Goal: Task Accomplishment & Management: Complete application form

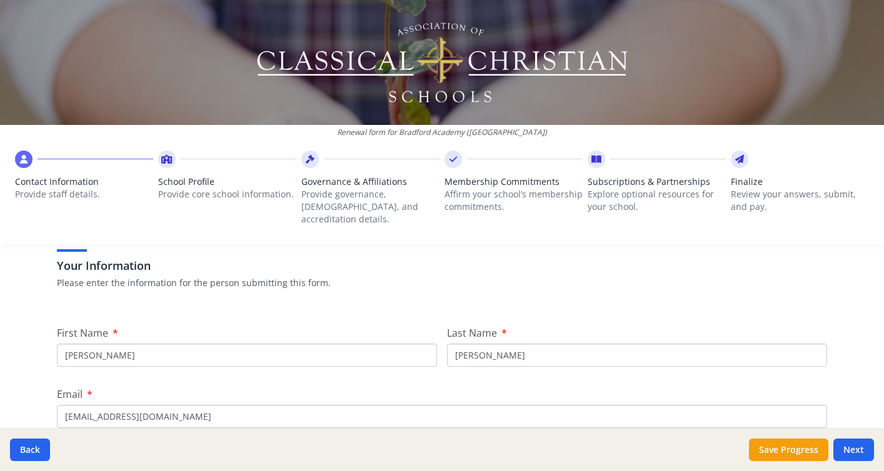
scroll to position [99, 0]
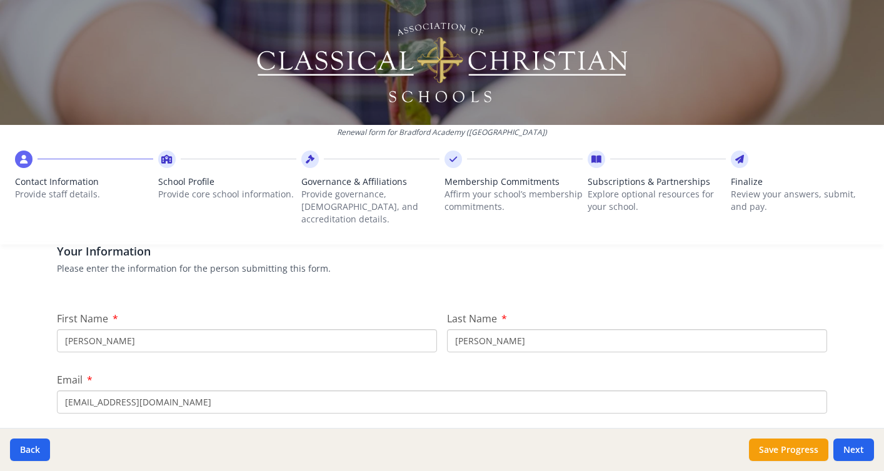
click at [245, 330] on input "Laura" at bounding box center [247, 341] width 380 height 23
type input "Sarah"
type input "Thrasher"
type input "sarah@bradfordacademy.org"
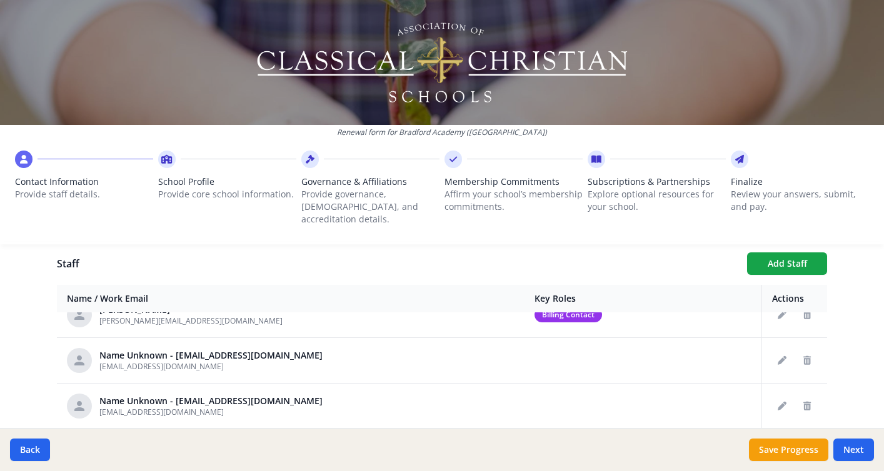
scroll to position [206, 0]
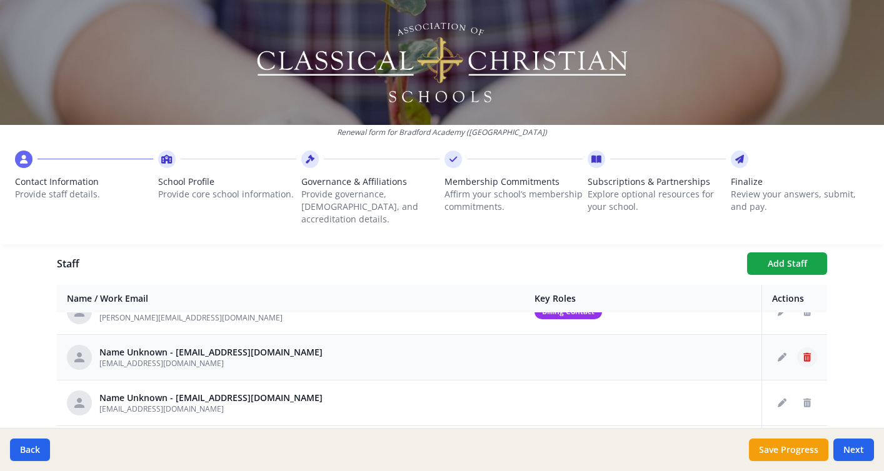
click at [807, 353] on icon "Delete staff" at bounding box center [807, 357] width 8 height 9
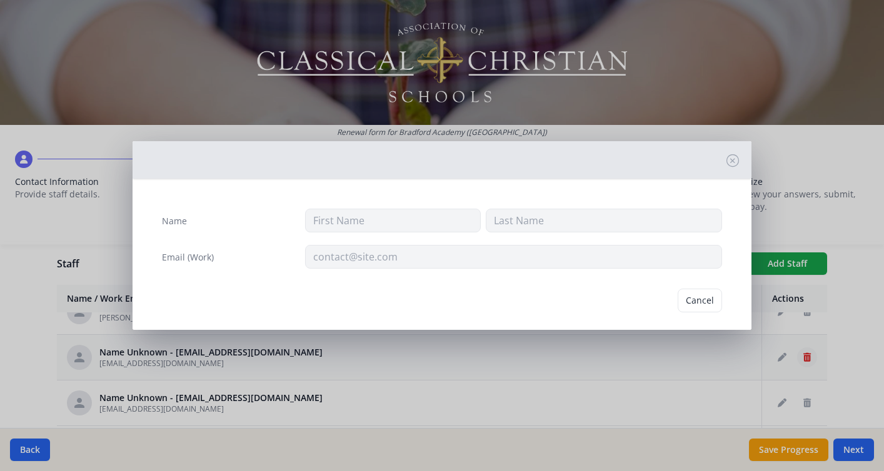
type input "blaw@bradfordacademy.org"
click at [711, 303] on button "Delete" at bounding box center [700, 301] width 43 height 24
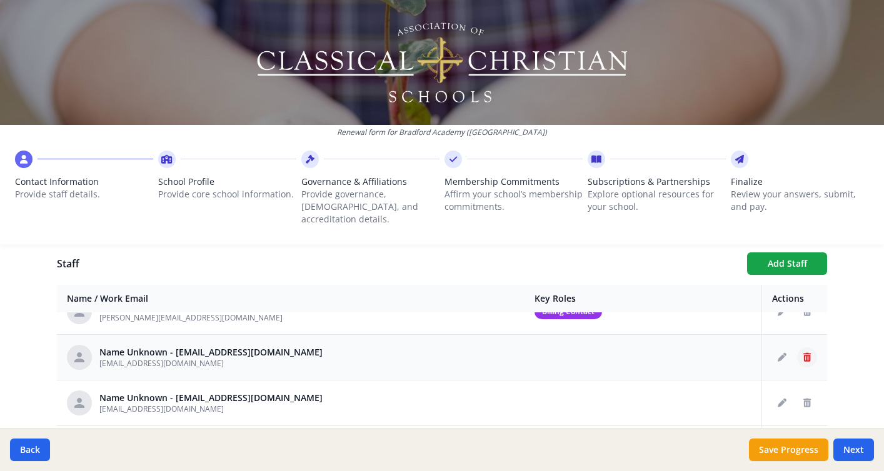
click at [807, 353] on icon "Delete staff" at bounding box center [807, 357] width 8 height 9
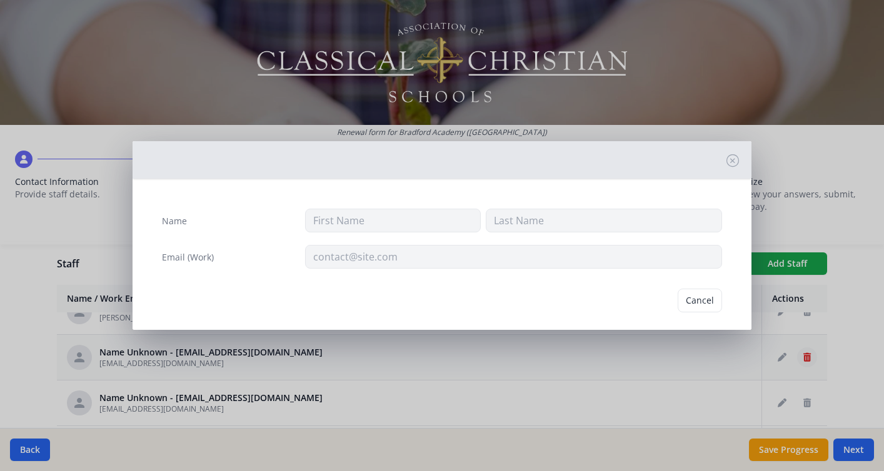
type input "Marylopes@bradfordacademy.org"
click at [712, 298] on button "Delete" at bounding box center [700, 301] width 43 height 24
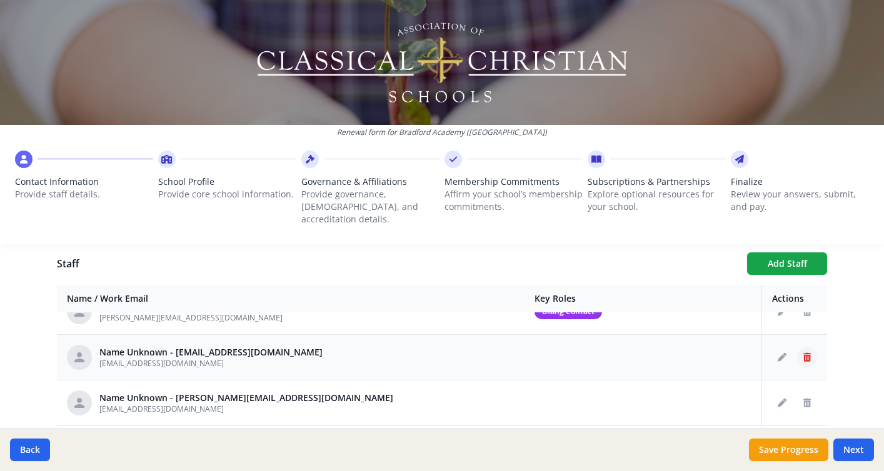
click at [803, 353] on icon "Delete staff" at bounding box center [807, 357] width 8 height 9
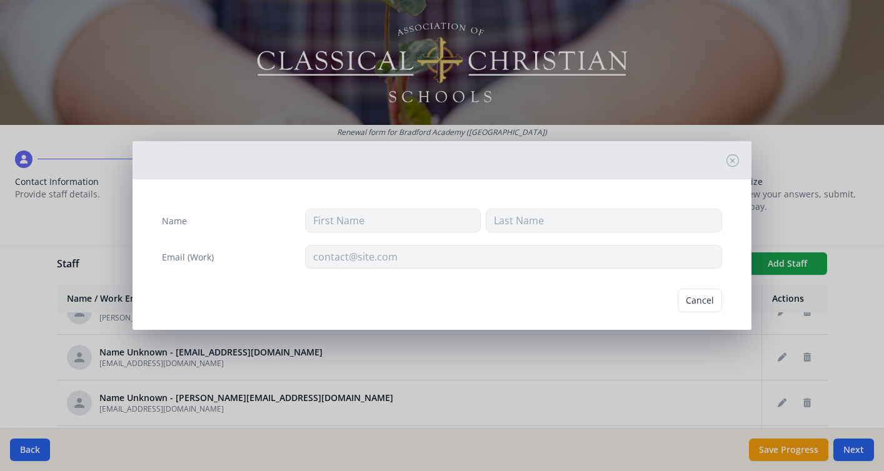
type input "jburtram@bradfordacademy.org"
click at [702, 300] on button "Delete" at bounding box center [700, 301] width 43 height 24
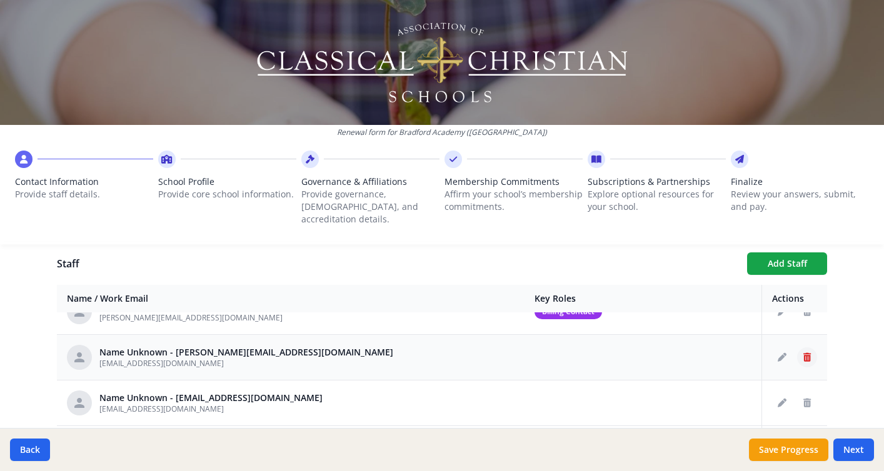
click at [805, 353] on icon "Delete staff" at bounding box center [807, 357] width 8 height 9
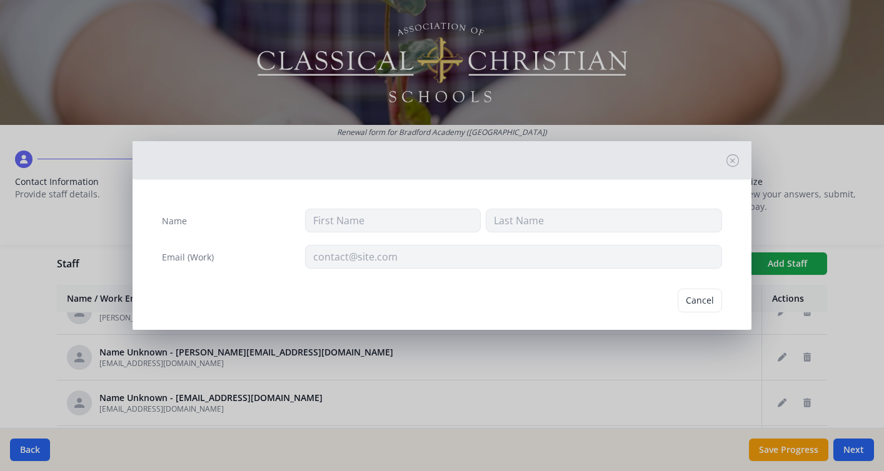
type input "elawson@bradfordacademy.org"
click at [701, 305] on button "Delete" at bounding box center [700, 301] width 43 height 24
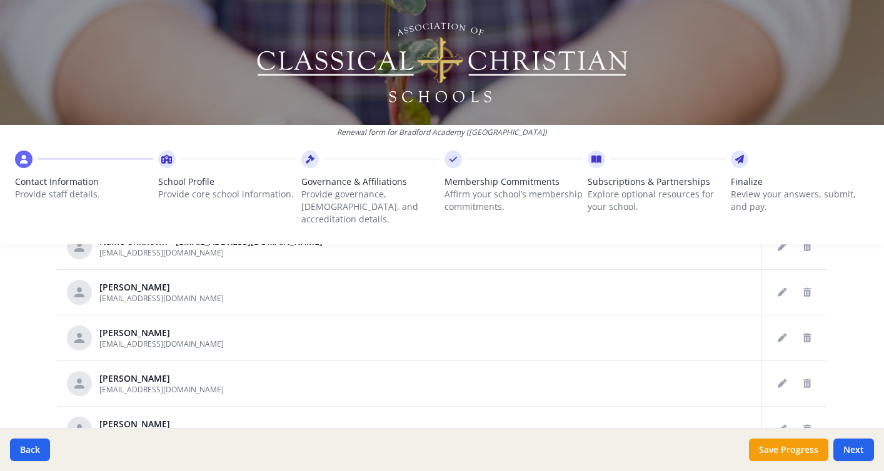
scroll to position [540, 0]
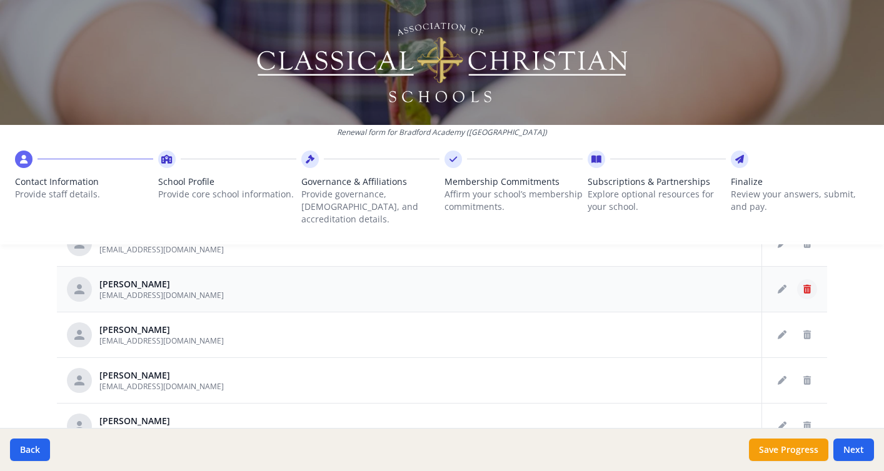
click at [804, 285] on icon "Delete staff" at bounding box center [807, 289] width 8 height 9
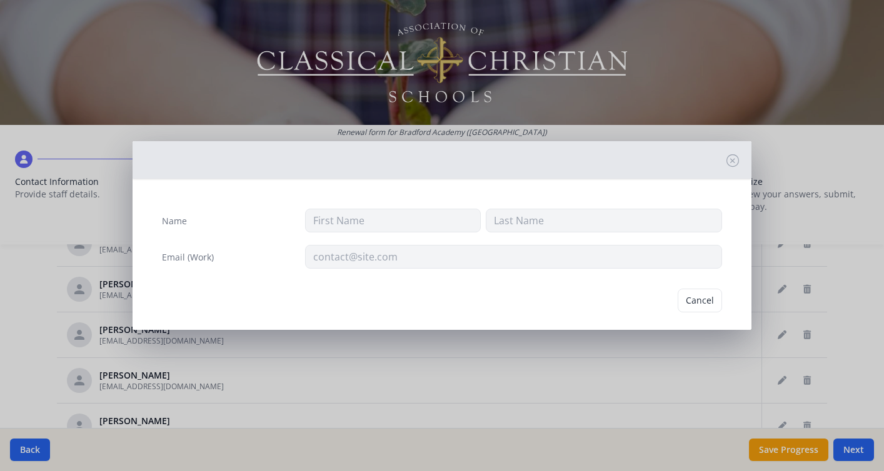
type input "Stephanie"
type input "Batten"
type input "sbatten@bradfordacademy.org"
click at [697, 302] on button "Delete" at bounding box center [700, 301] width 43 height 24
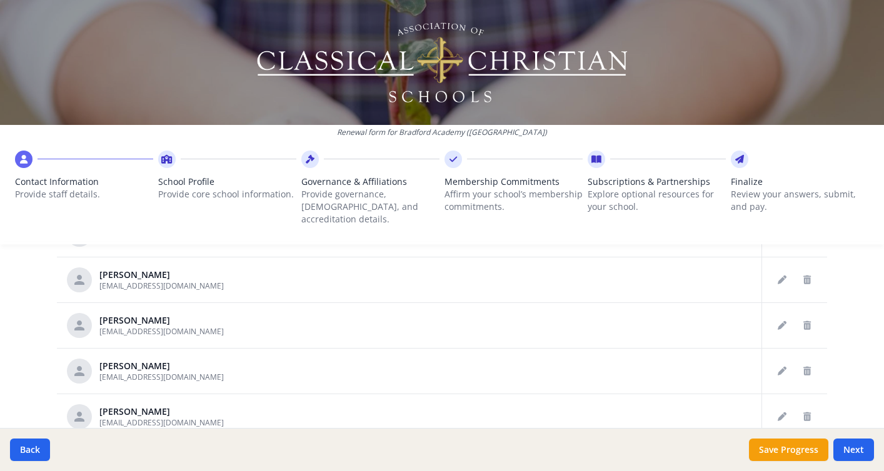
scroll to position [485, 0]
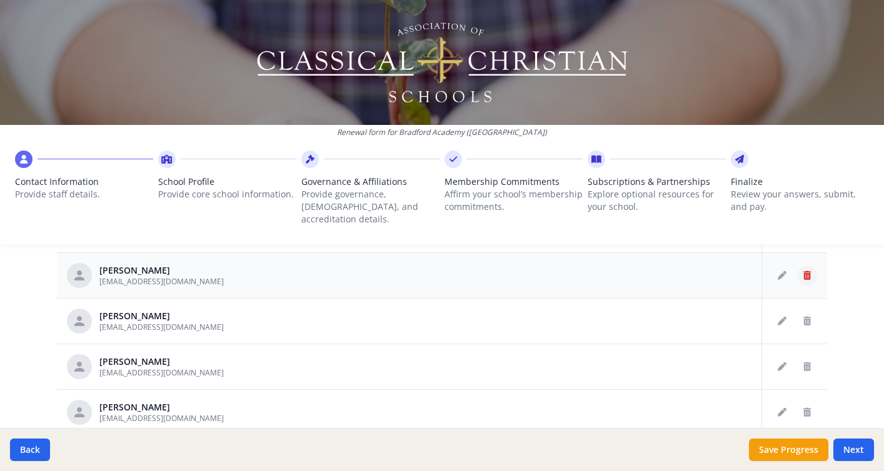
click at [807, 271] on icon "Delete staff" at bounding box center [807, 275] width 8 height 9
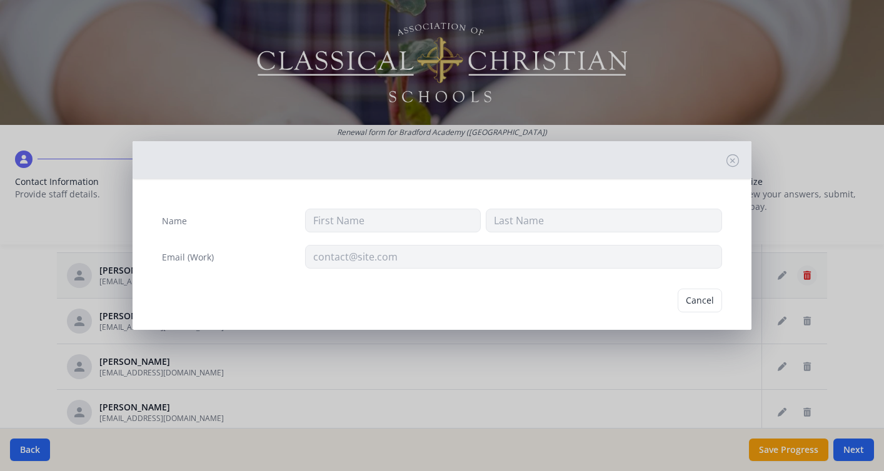
type input "Jenny"
type input "Campbell"
type input "jcampbell@bradfordacademy.org"
click at [705, 297] on button "Delete" at bounding box center [700, 301] width 43 height 24
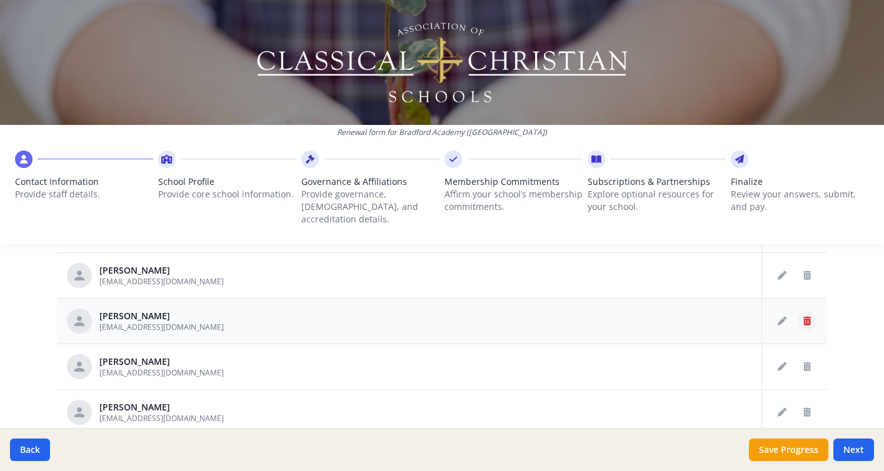
click at [811, 311] on button "Delete staff" at bounding box center [807, 321] width 20 height 20
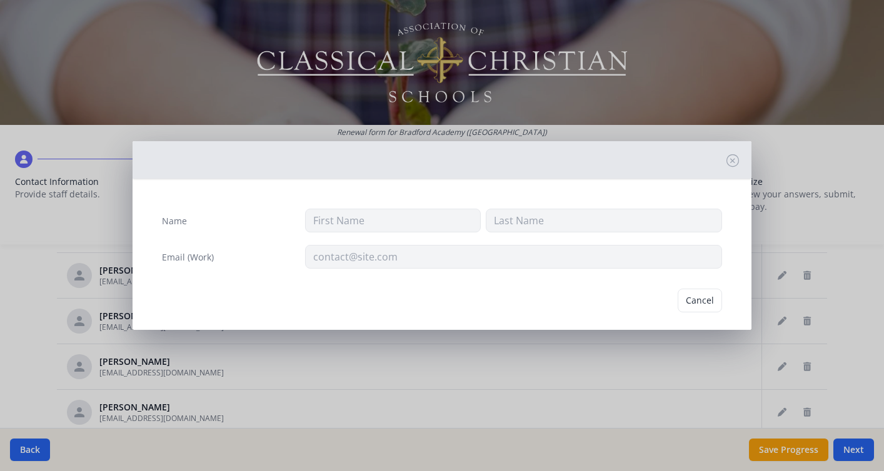
type input "Amanda"
type input "Davis"
type input "adavis@bradfordacademy.org"
click at [706, 300] on button "Delete" at bounding box center [700, 301] width 43 height 24
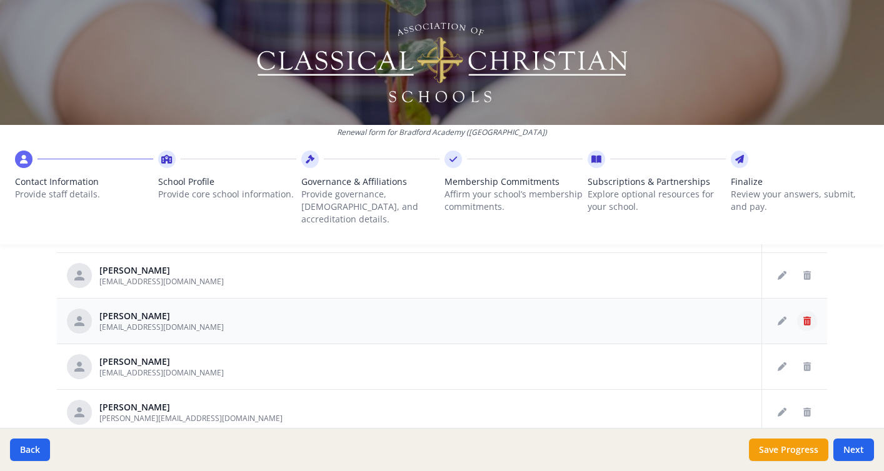
click at [803, 311] on button "Delete staff" at bounding box center [807, 321] width 20 height 20
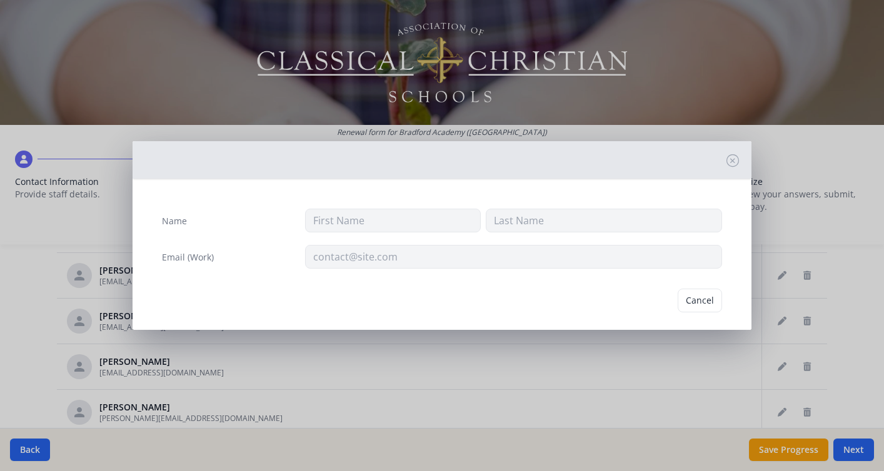
type input "Lee"
type input "Davis"
type input "ldavis@bradfordacademy.org"
click at [708, 303] on button "Delete" at bounding box center [700, 301] width 43 height 24
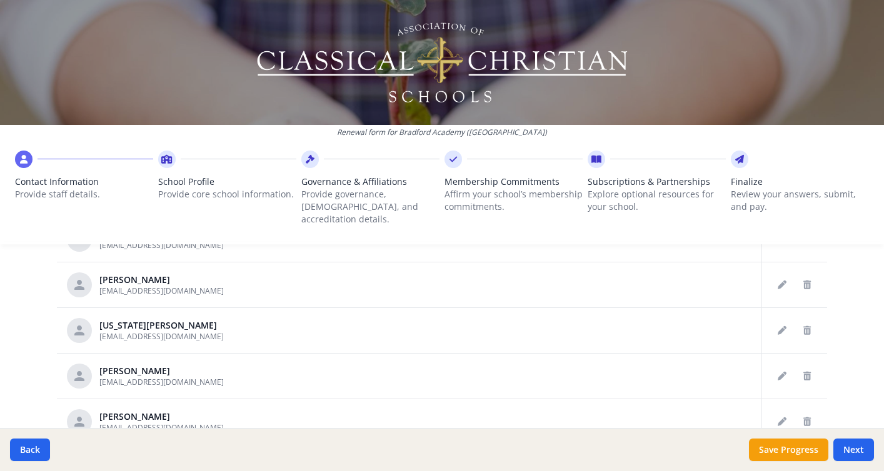
scroll to position [660, 0]
click at [808, 280] on icon "Delete staff" at bounding box center [807, 284] width 8 height 9
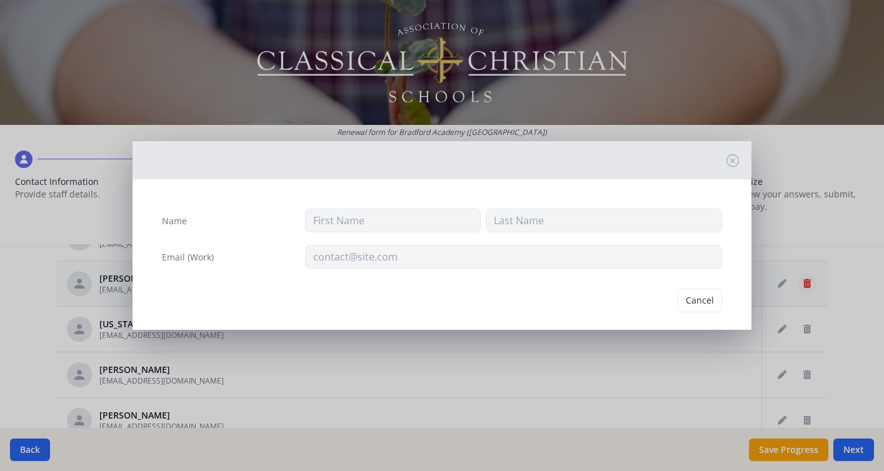
type input "Lindsay"
type input "Garner"
type input "lgarner@bradfordacademy.org"
click at [718, 300] on button "Delete" at bounding box center [700, 301] width 43 height 24
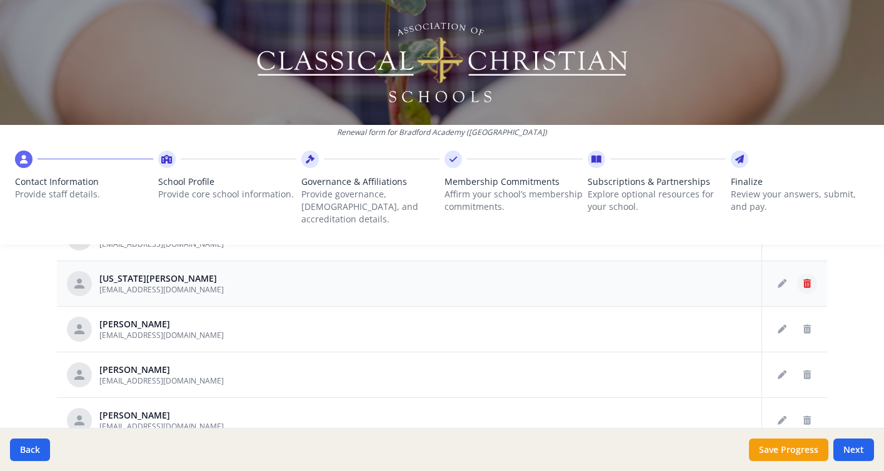
click at [815, 274] on button "Delete staff" at bounding box center [807, 284] width 20 height 20
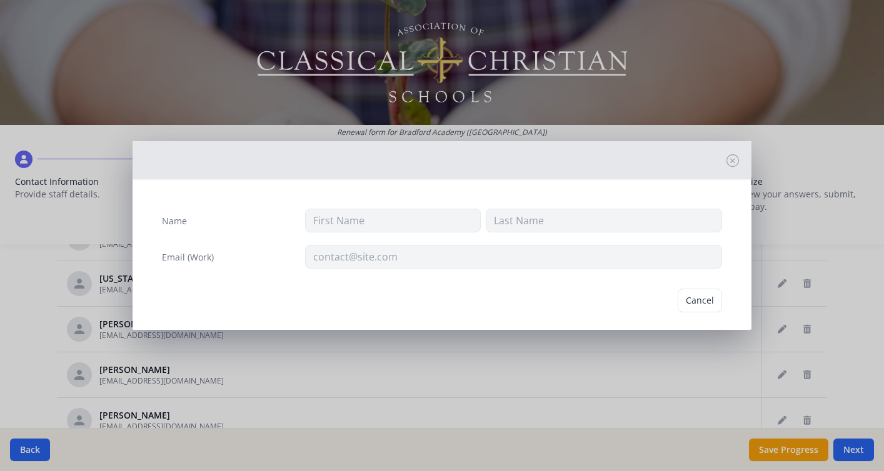
type input "Virginia"
type input "Garrett"
type input "vgarrett@bradfordacademy.org"
click at [707, 296] on button "Delete" at bounding box center [700, 301] width 43 height 24
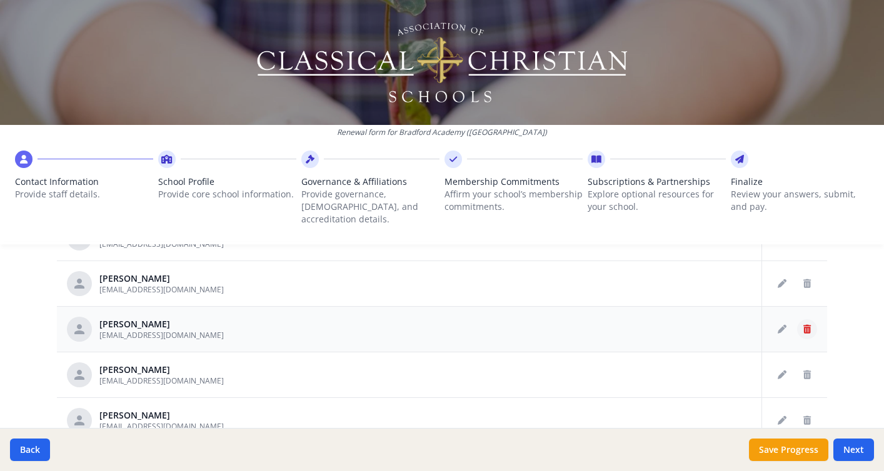
click at [808, 325] on icon "Delete staff" at bounding box center [807, 329] width 8 height 9
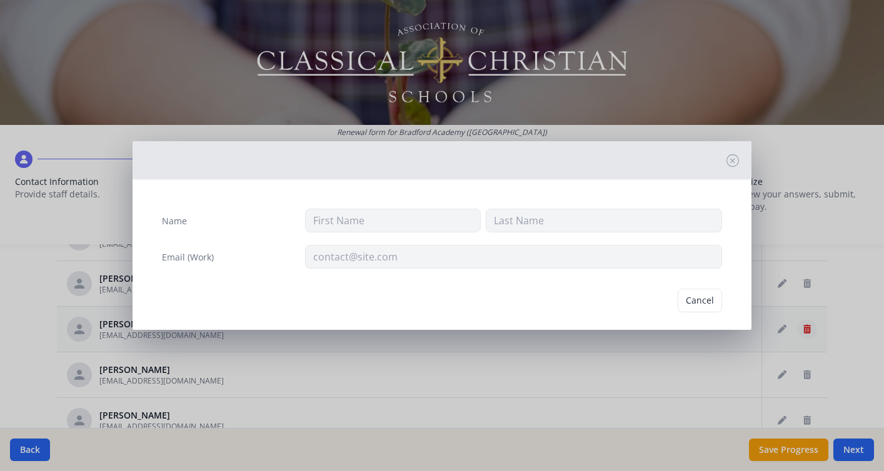
type input "Allison"
type input "Gregory"
type input "agregory@bradfordacademy.org"
click at [702, 303] on button "Delete" at bounding box center [700, 301] width 43 height 24
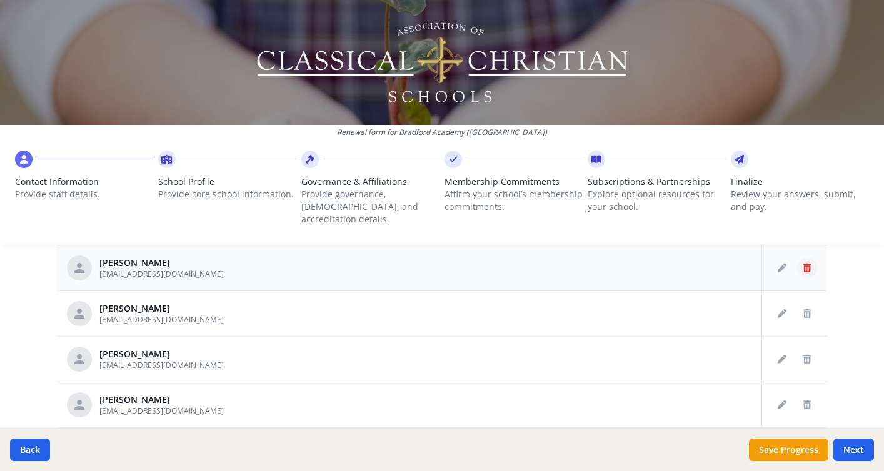
scroll to position [725, 0]
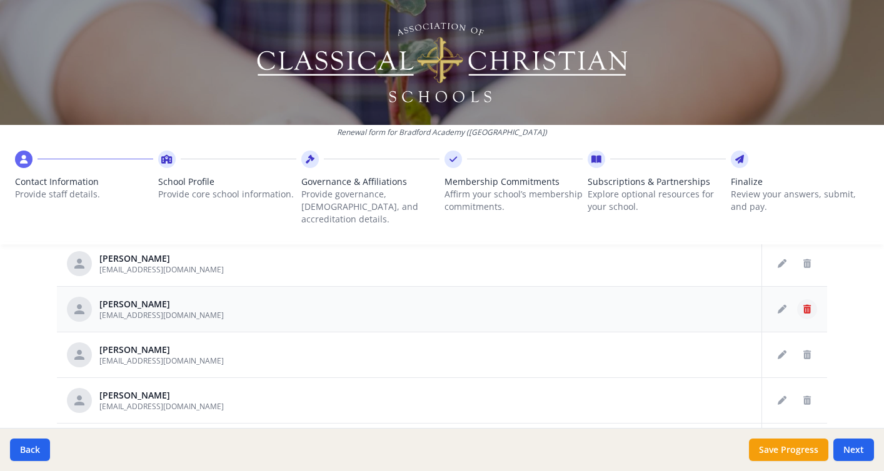
click at [806, 305] on icon "Delete staff" at bounding box center [807, 309] width 8 height 9
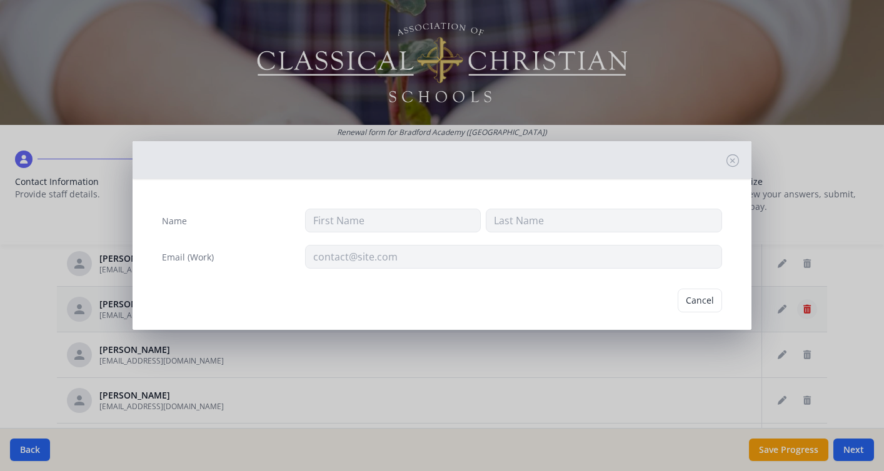
type input "Ana"
type input "Hamilton"
type input "ahamilton@bradfordacademy.org"
click at [706, 301] on button "Delete" at bounding box center [700, 301] width 43 height 24
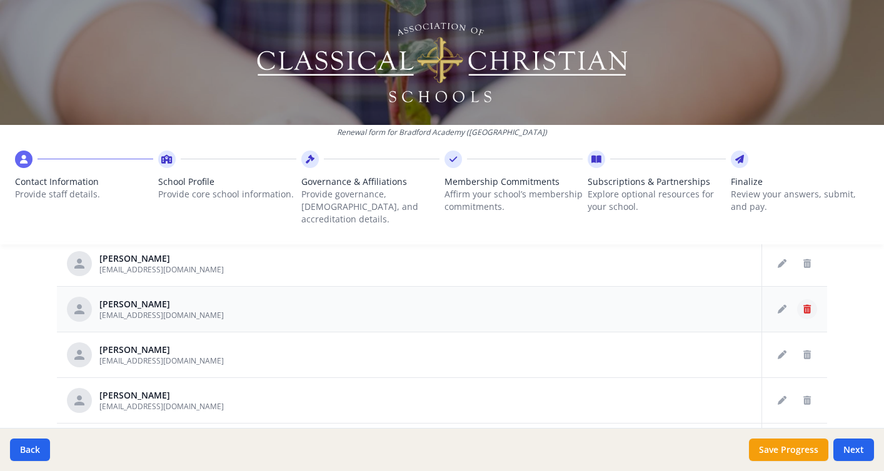
click at [802, 300] on button "Delete staff" at bounding box center [807, 310] width 20 height 20
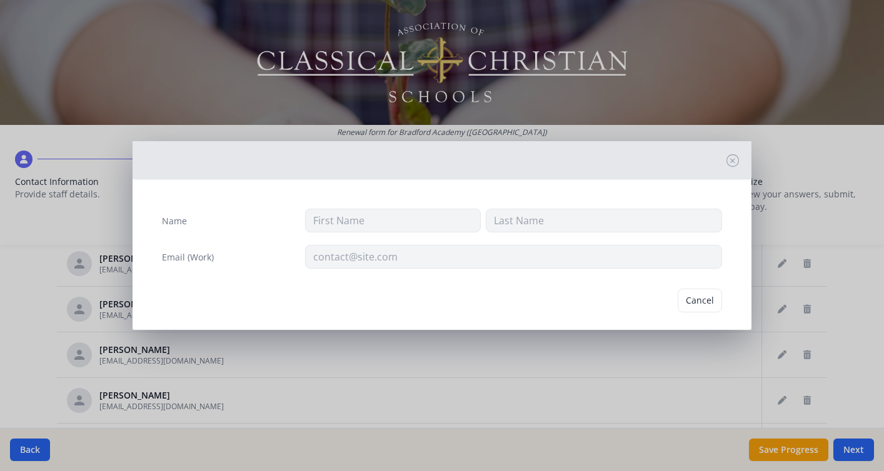
type input "Jesse"
type input "Hamilton"
type input "jhamilton@bradfordacademy.org"
click at [707, 296] on button "Delete" at bounding box center [700, 301] width 43 height 24
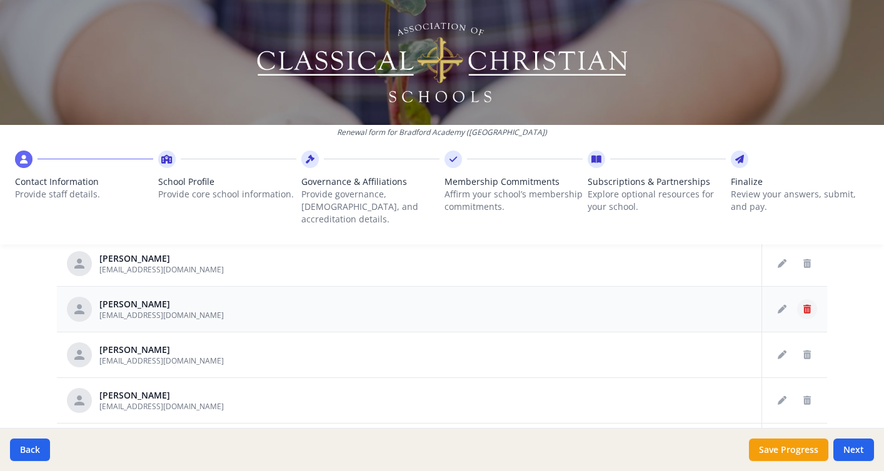
click at [809, 305] on icon "Delete staff" at bounding box center [807, 309] width 8 height 9
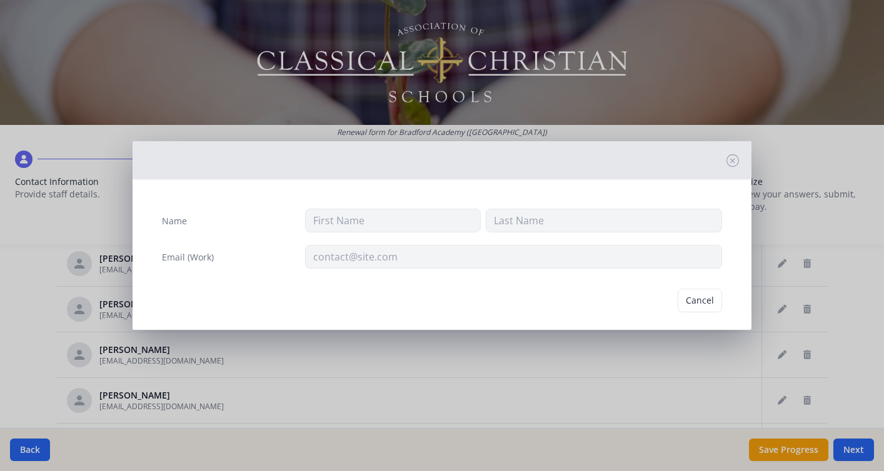
type input "Marti"
type input "Hutchison"
type input "mhutchison@bradfordacademy.org"
click at [721, 300] on button "Delete" at bounding box center [700, 301] width 43 height 24
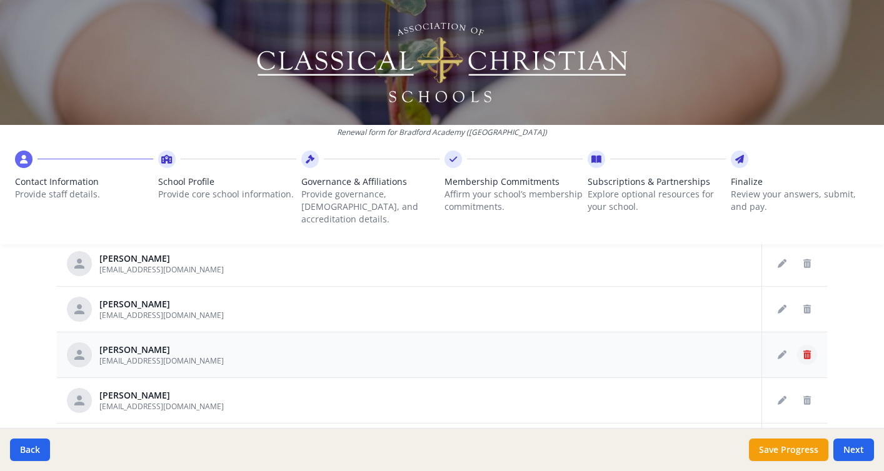
click at [803, 351] on icon "Delete staff" at bounding box center [807, 355] width 8 height 9
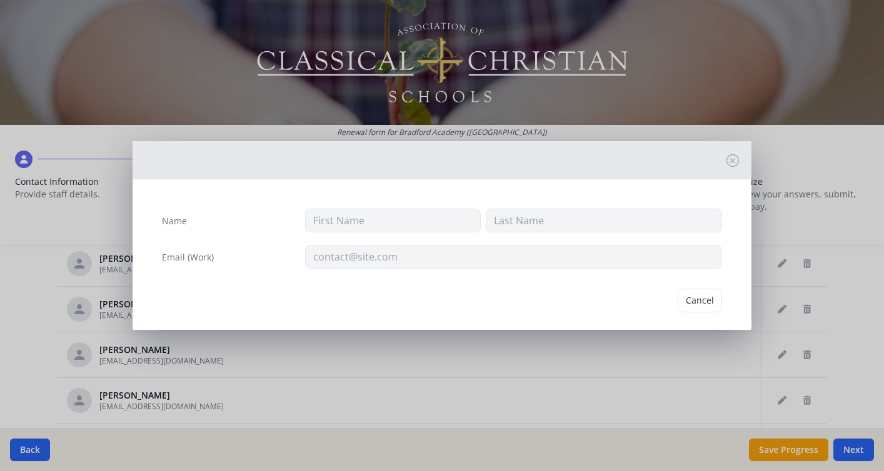
type input "Megan"
type input "Jones"
type input "mjones@bradfordacademy.org"
click at [708, 300] on button "Delete" at bounding box center [700, 301] width 43 height 24
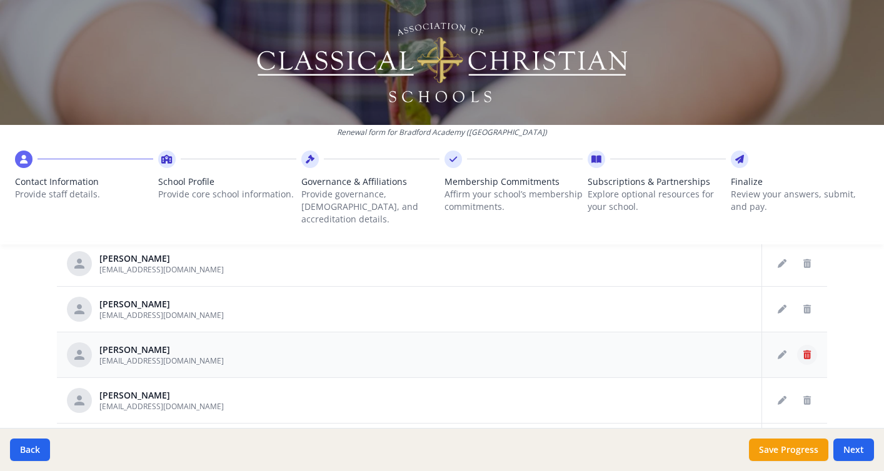
click at [805, 351] on icon "Delete staff" at bounding box center [807, 355] width 8 height 9
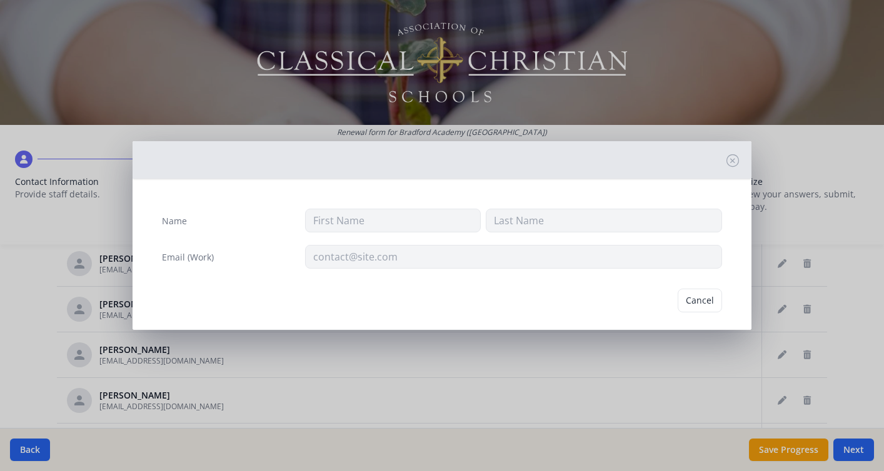
type input "Amanda"
type input "Kromhout"
type input "akromhout@bradfordacademy.org"
click at [708, 304] on button "Delete" at bounding box center [700, 301] width 43 height 24
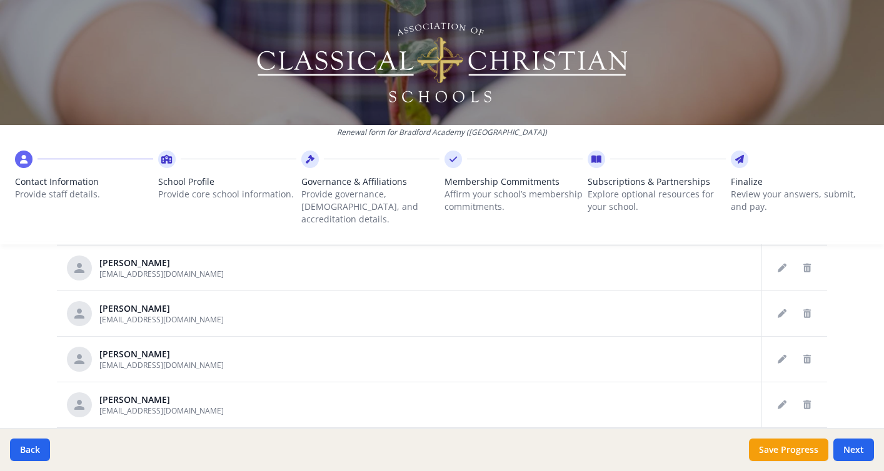
scroll to position [905, 0]
click at [811, 303] on button "Delete staff" at bounding box center [807, 313] width 20 height 20
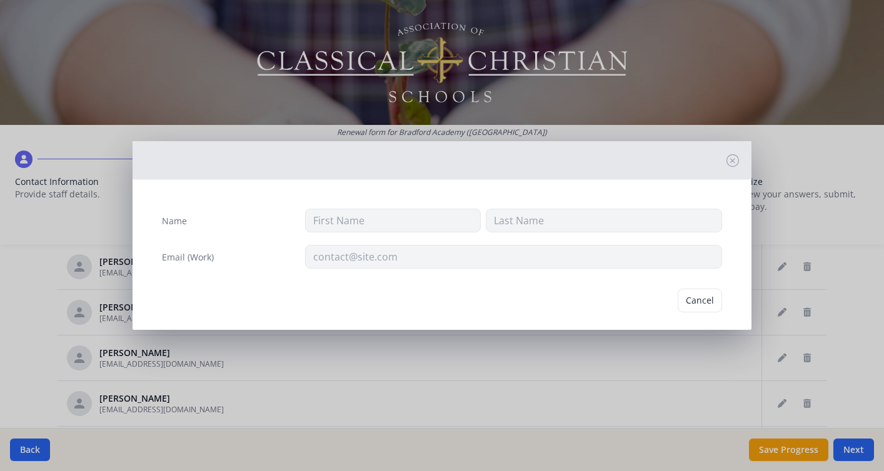
type input "Tracy"
type input "Morgan"
type input "tmorgan@bradfordacademy.org"
click at [705, 303] on button "Delete" at bounding box center [700, 301] width 43 height 24
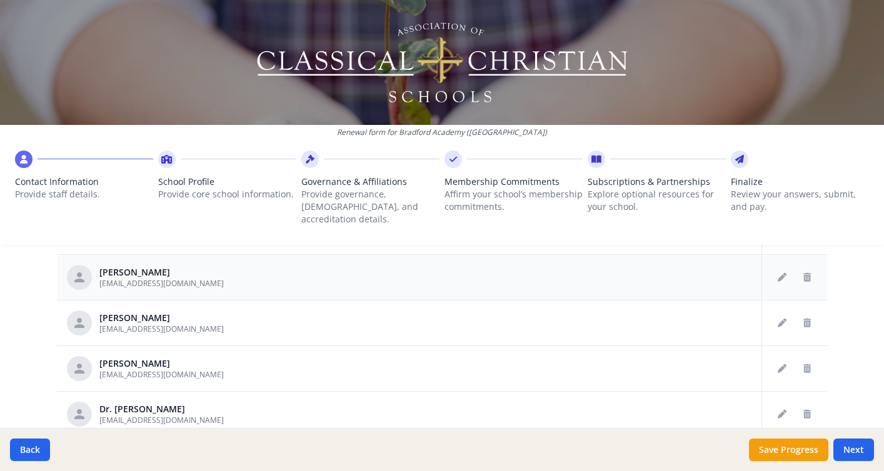
scroll to position [702, 0]
click at [805, 318] on icon "Delete staff" at bounding box center [807, 322] width 8 height 9
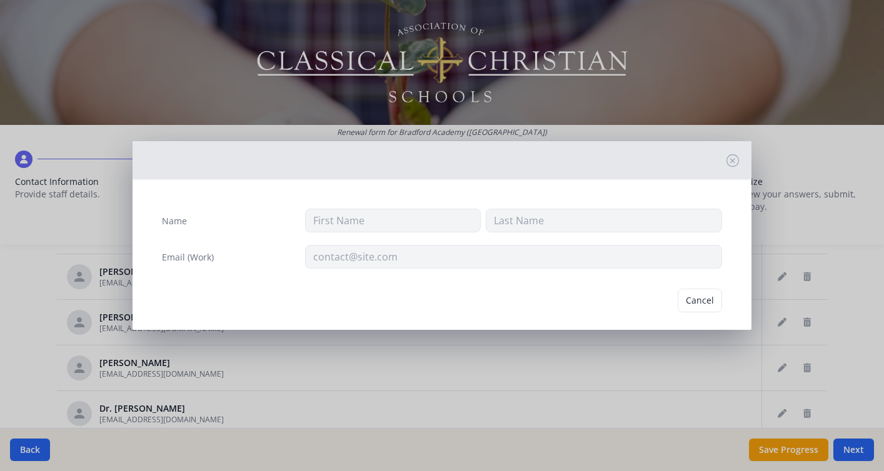
type input "Jason"
type input "Palmer"
type input "jpalmer@bradfordacademy.org"
click at [716, 307] on button "Delete" at bounding box center [700, 301] width 43 height 24
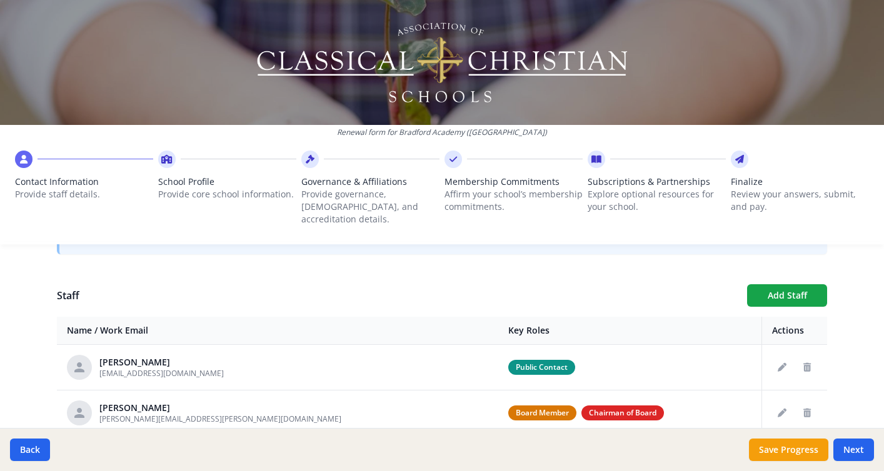
scroll to position [420, 0]
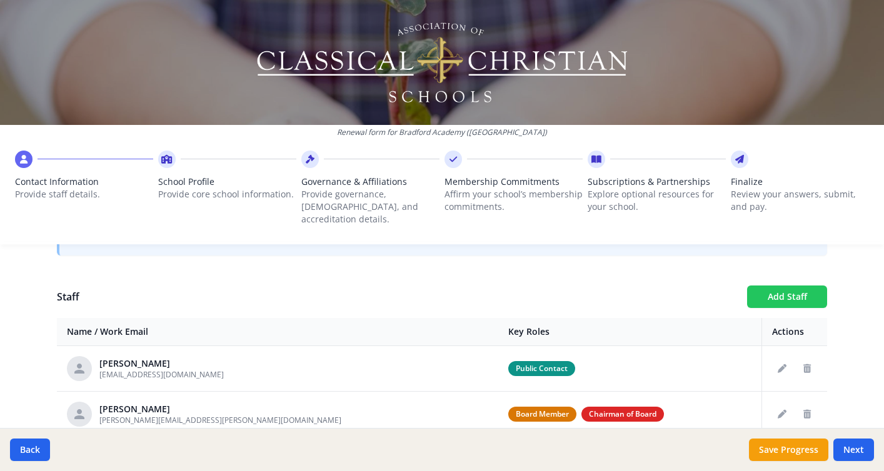
click at [775, 292] on button "Add Staff" at bounding box center [787, 297] width 80 height 23
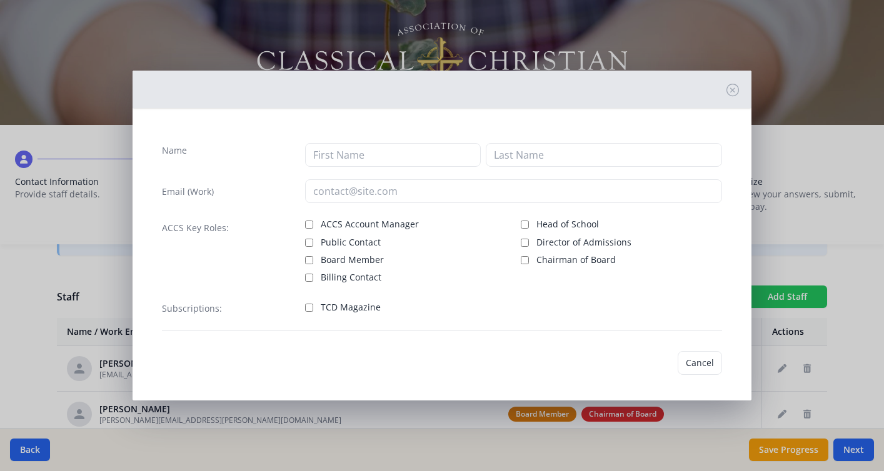
checkbox input "false"
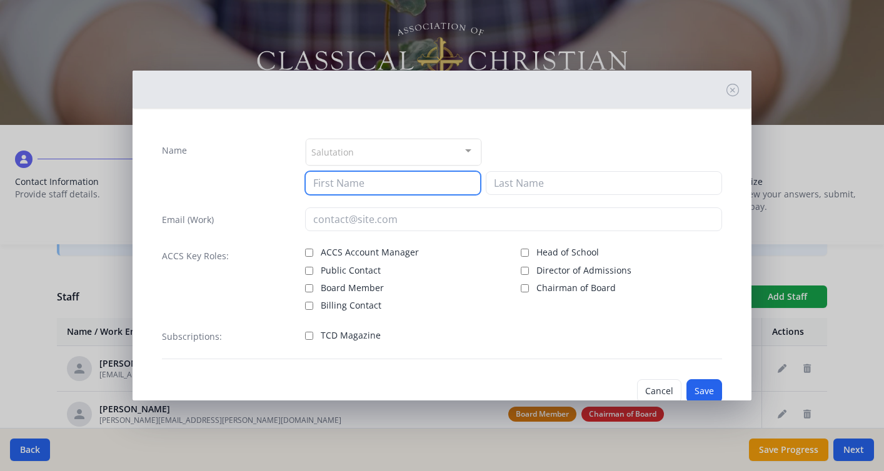
click at [396, 181] on input at bounding box center [393, 183] width 176 height 24
type input "N"
type input "Rick"
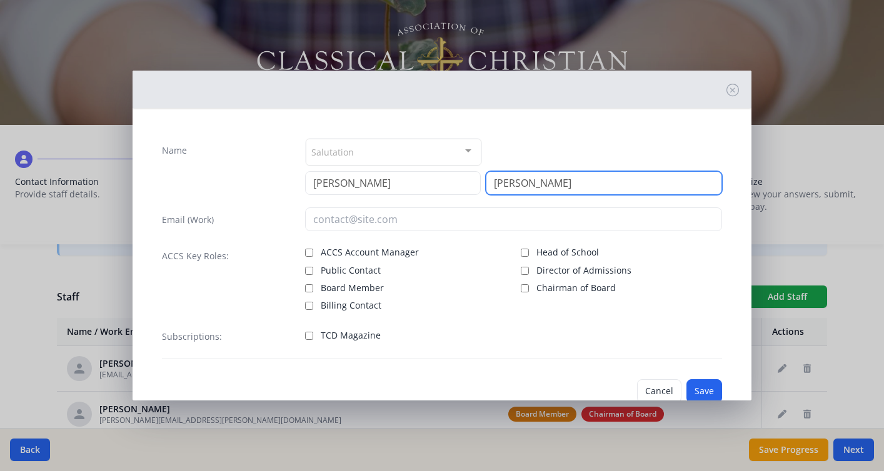
type input "Vogel"
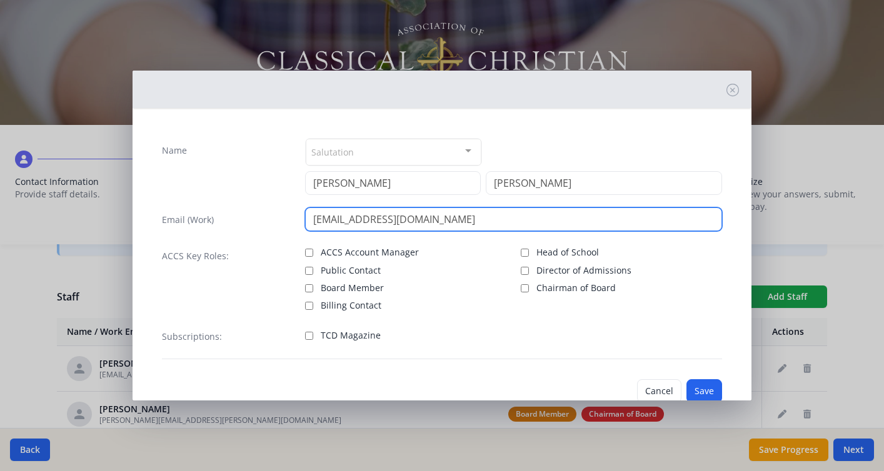
type input "rvogel@bradfordacademy.org"
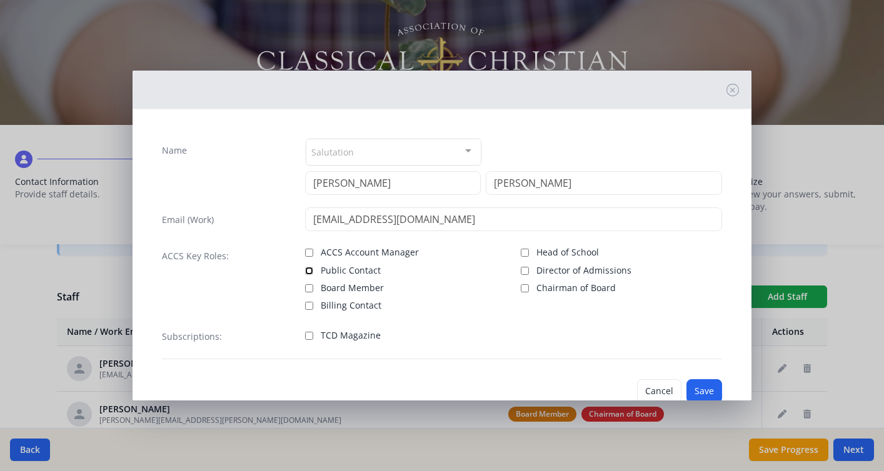
click at [308, 271] on input "Public Contact" at bounding box center [309, 271] width 8 height 8
checkbox input "true"
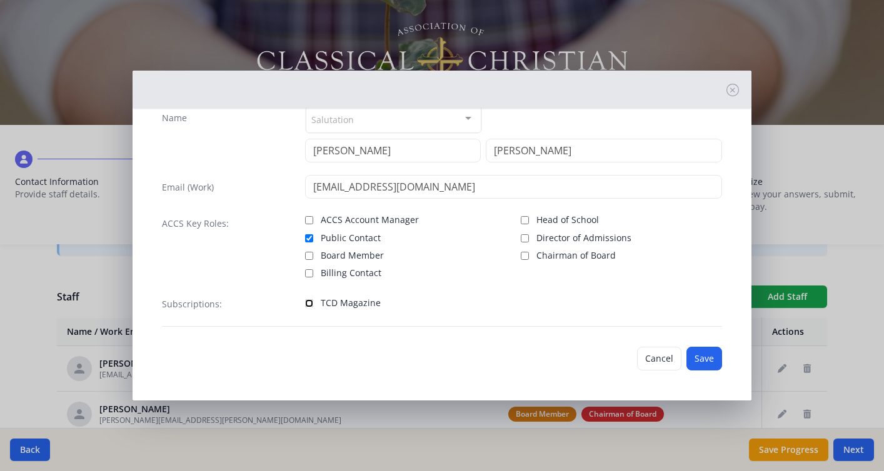
click at [306, 303] on input "TCD Magazine" at bounding box center [309, 304] width 8 height 8
checkbox input "true"
click at [700, 357] on button "Save" at bounding box center [705, 359] width 36 height 24
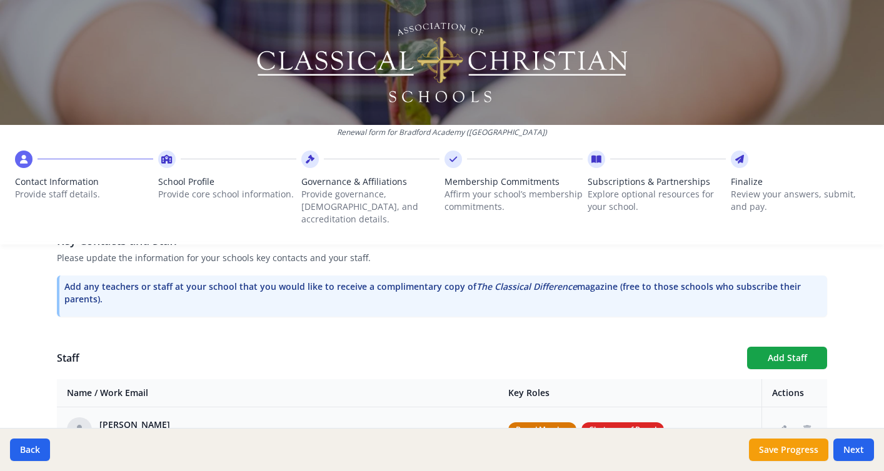
scroll to position [352, 0]
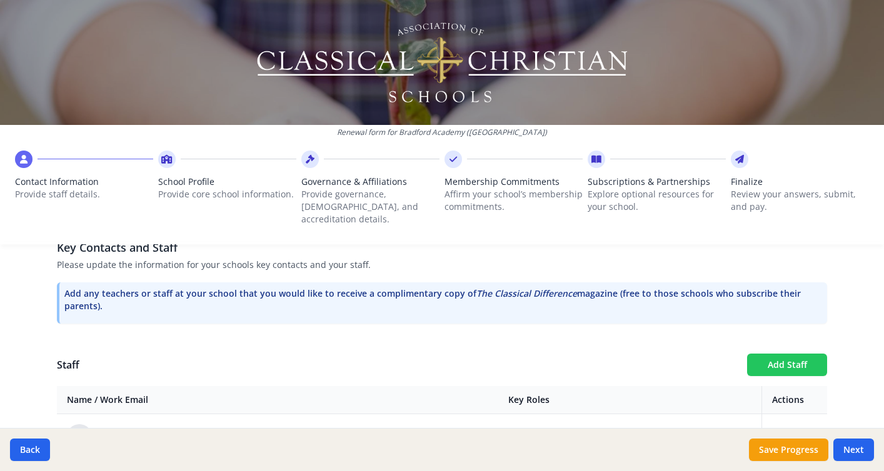
click at [781, 354] on button "Add Staff" at bounding box center [787, 365] width 80 height 23
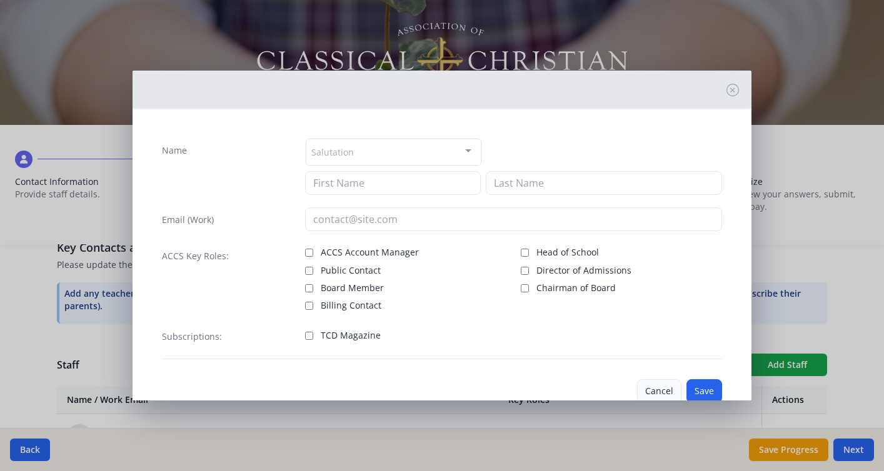
click at [659, 385] on button "Cancel" at bounding box center [659, 392] width 44 height 24
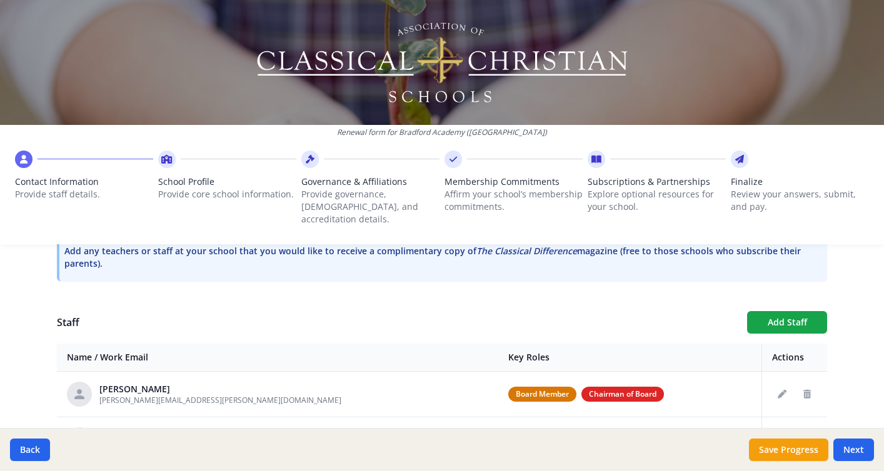
scroll to position [394, 0]
click at [782, 312] on button "Add Staff" at bounding box center [787, 323] width 80 height 23
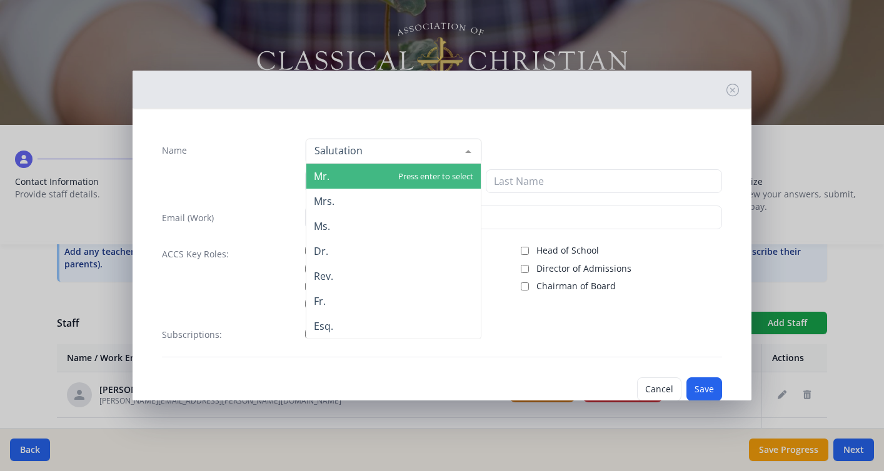
click at [345, 151] on input "Name" at bounding box center [383, 150] width 144 height 13
click at [555, 127] on div "Name Mr. Mrs. Ms. Dr. Rev. Fr. Esq. No elements found. Consider changing the se…" at bounding box center [442, 274] width 619 height 313
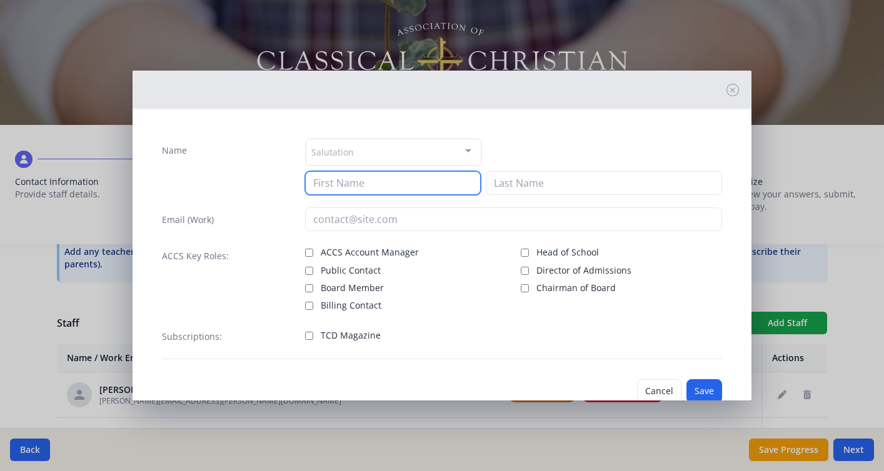
click at [335, 184] on input at bounding box center [393, 183] width 176 height 24
type input "Nathaniel"
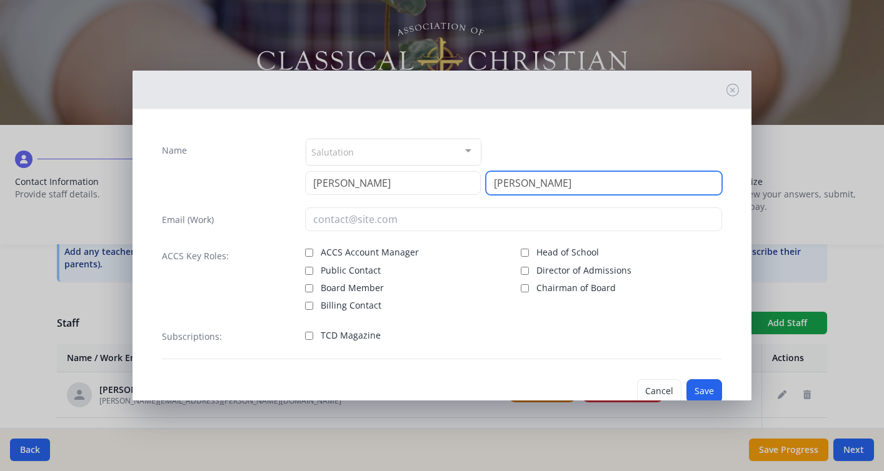
type input "Johnston"
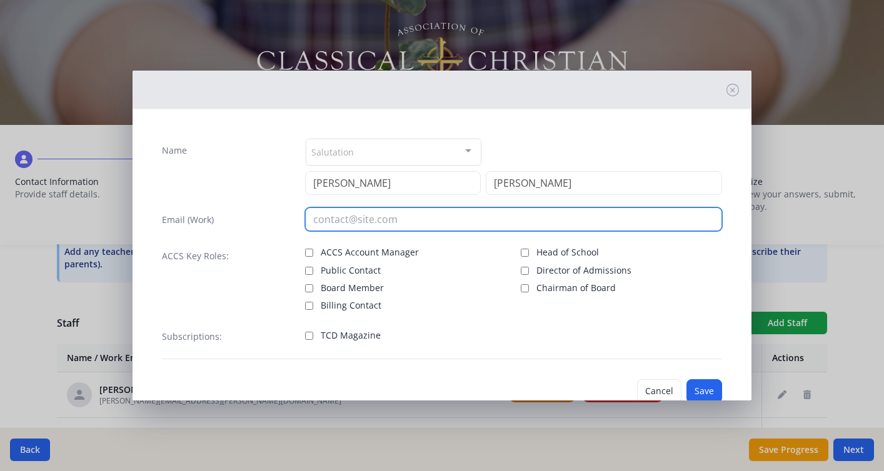
click at [366, 217] on input "email" at bounding box center [513, 220] width 417 height 24
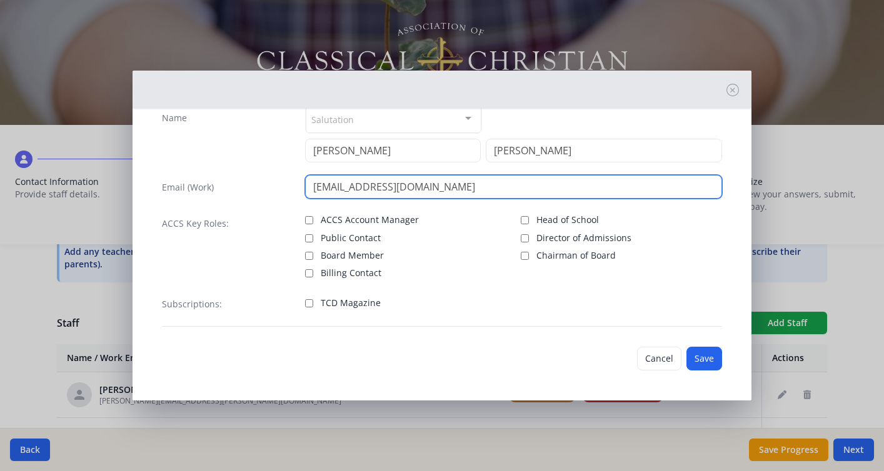
type input "nathanieljohnston@bradfordacademy.org"
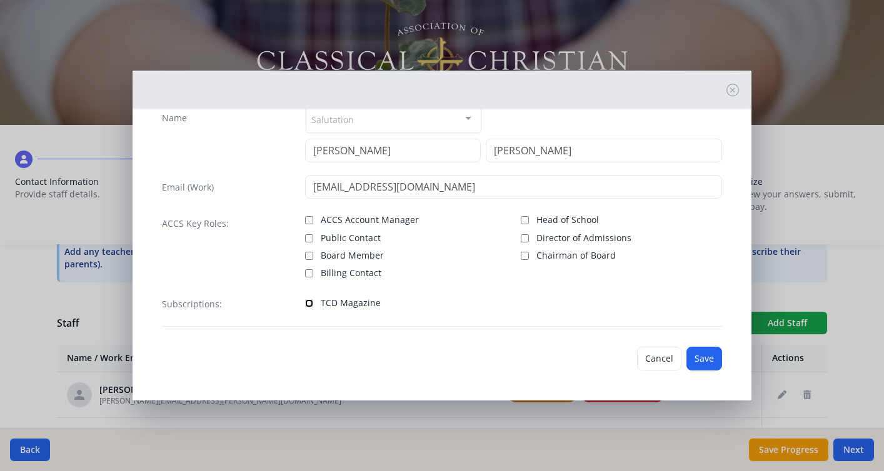
click at [309, 305] on input "TCD Magazine" at bounding box center [309, 304] width 8 height 8
checkbox input "true"
click at [698, 353] on button "Save" at bounding box center [705, 359] width 36 height 24
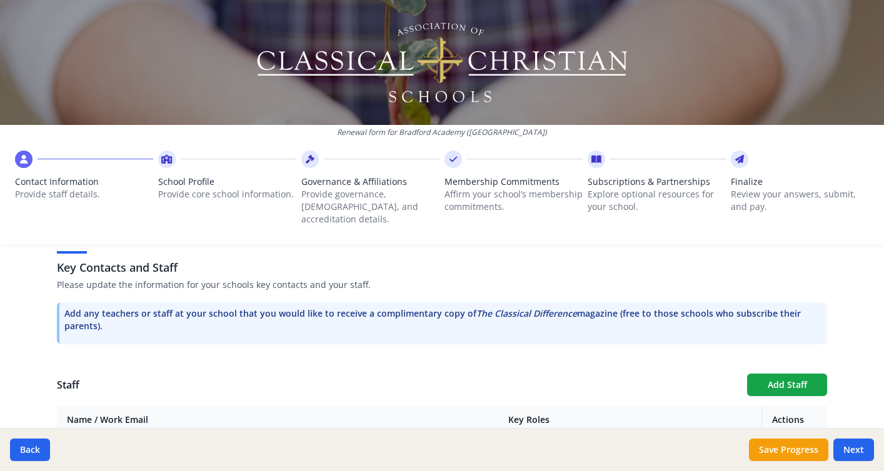
scroll to position [335, 0]
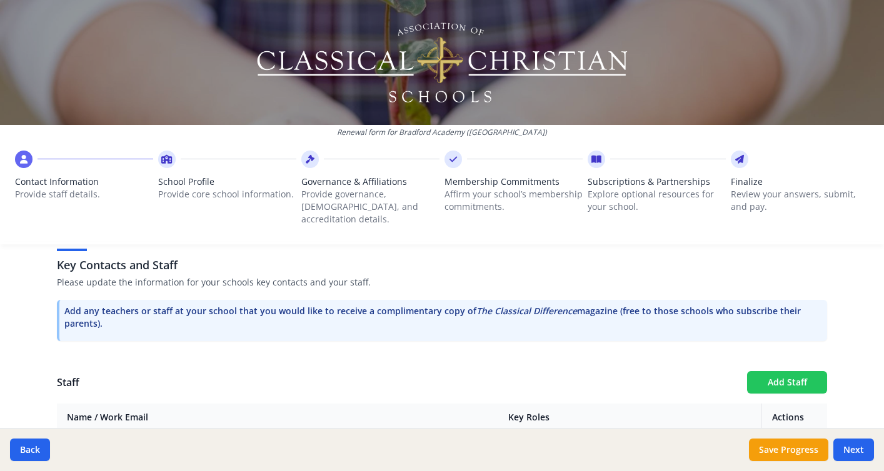
click at [787, 371] on button "Add Staff" at bounding box center [787, 382] width 80 height 23
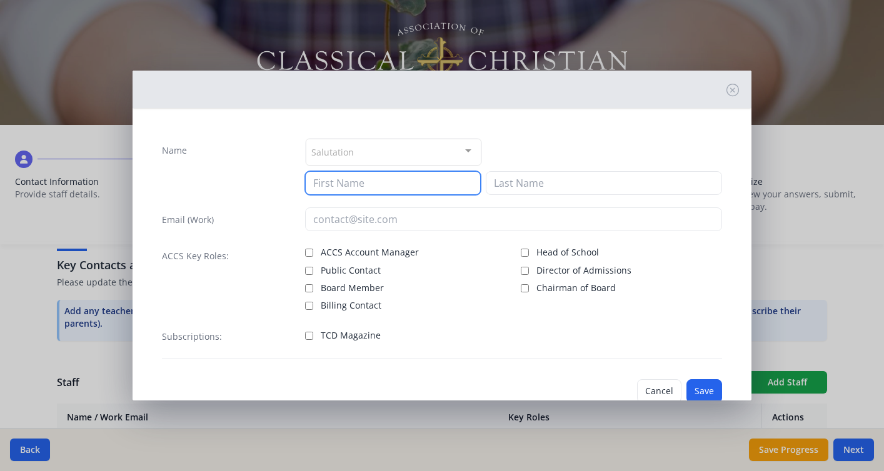
click at [380, 190] on input at bounding box center [393, 183] width 176 height 24
type input "Victoria"
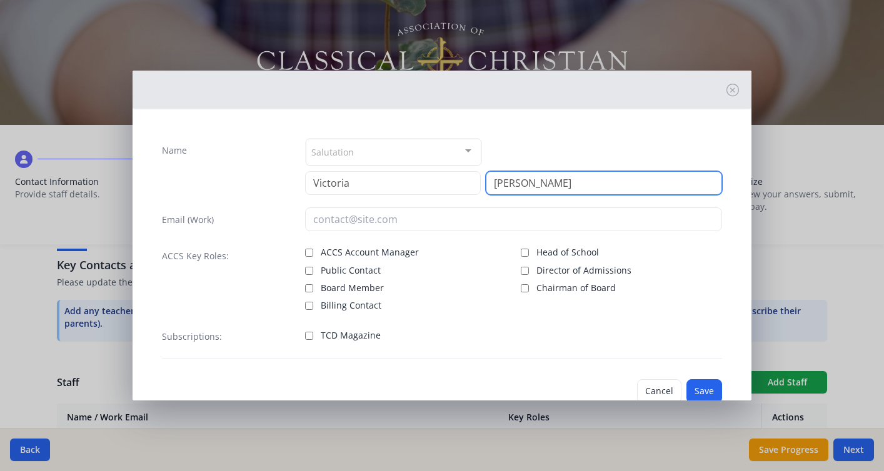
type input "Burdeshaw"
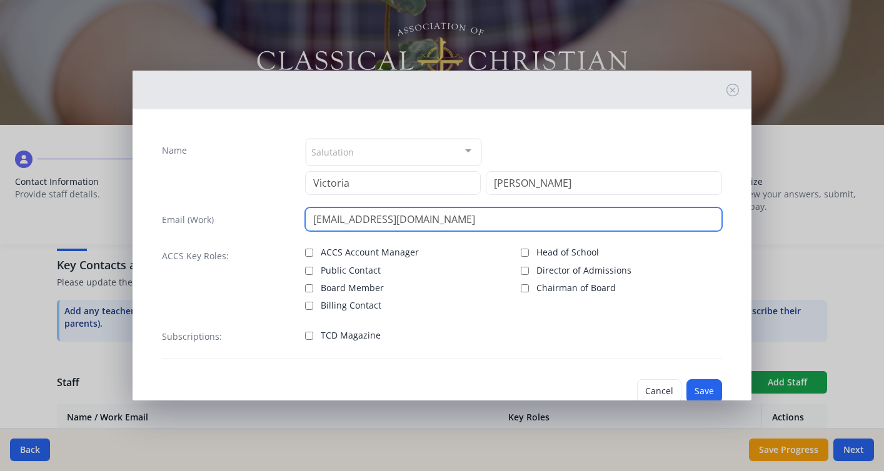
type input "vburdeshaw@bradfordacademy.org"
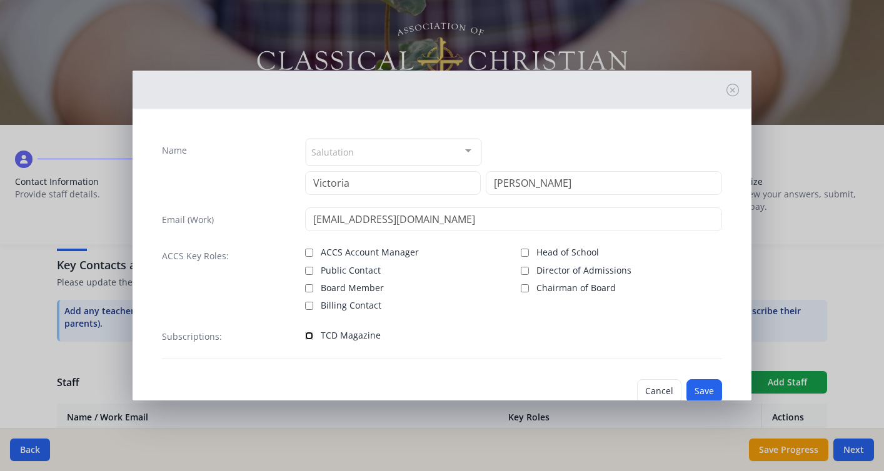
click at [305, 335] on input "TCD Magazine" at bounding box center [309, 336] width 8 height 8
checkbox input "true"
click at [710, 385] on button "Save" at bounding box center [705, 392] width 36 height 24
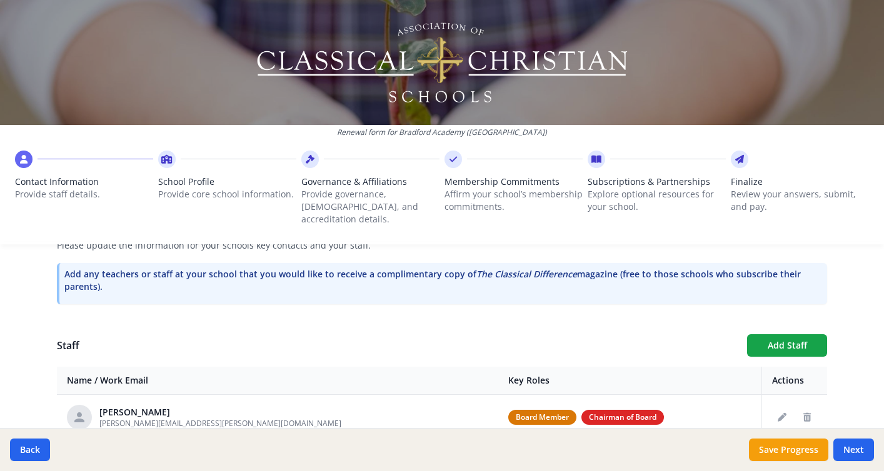
scroll to position [392, 0]
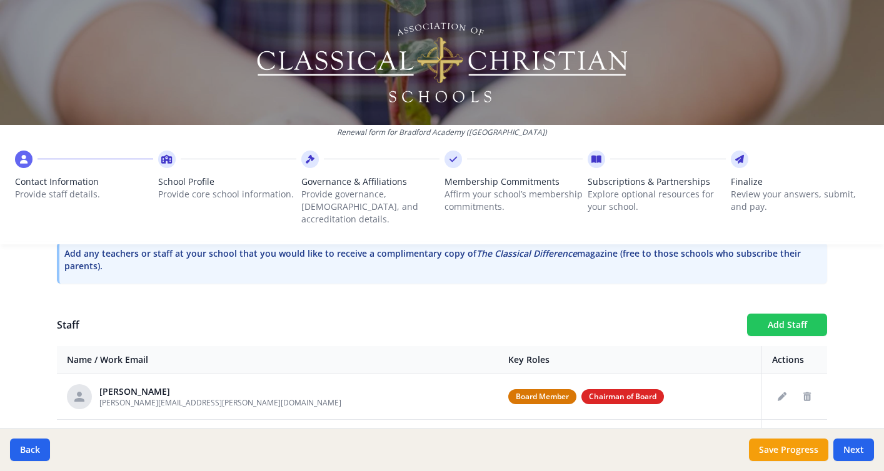
click at [773, 314] on button "Add Staff" at bounding box center [787, 325] width 80 height 23
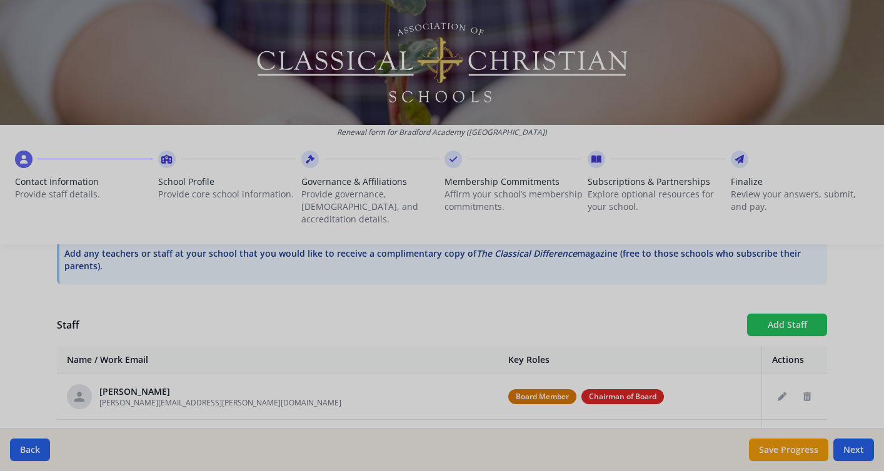
checkbox input "false"
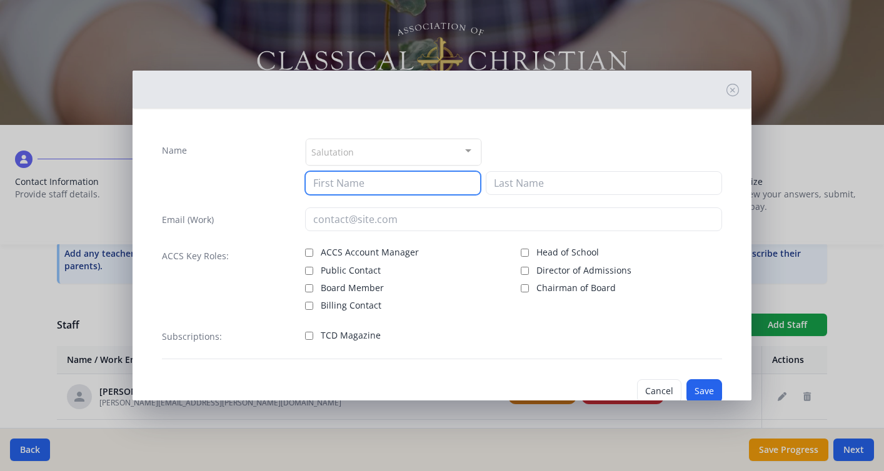
click at [390, 185] on input at bounding box center [393, 183] width 176 height 24
type input "Olivia"
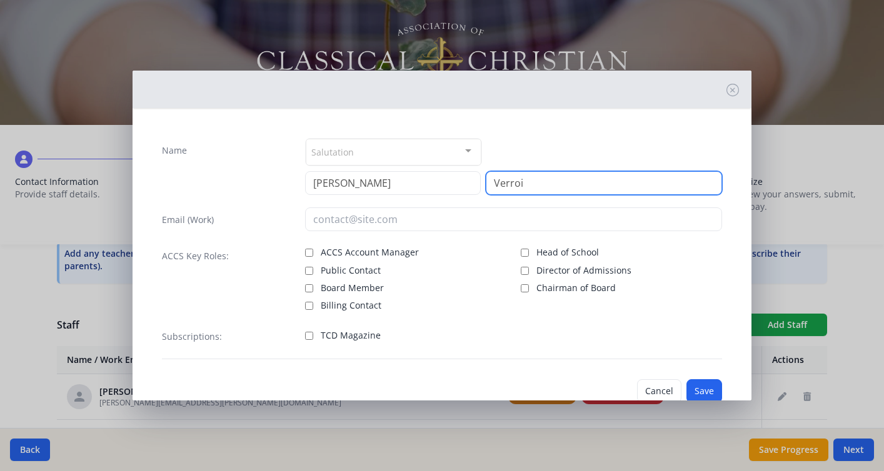
type input "Verroi"
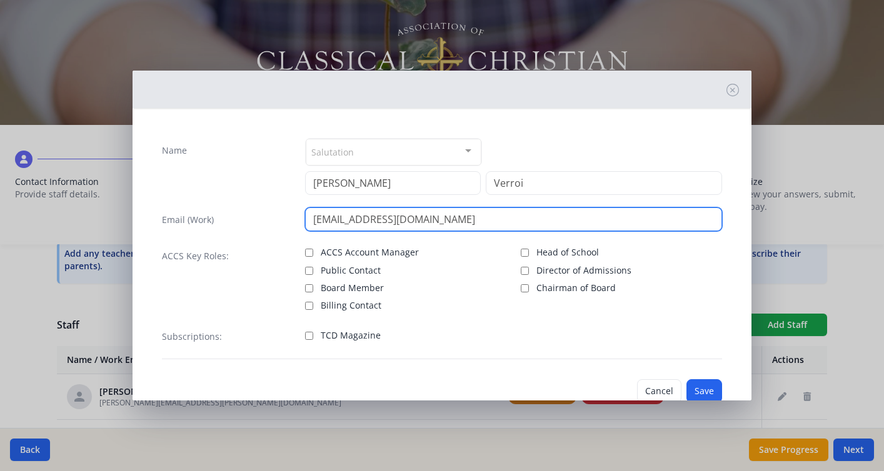
type input "overroi@bradfordacademy.org"
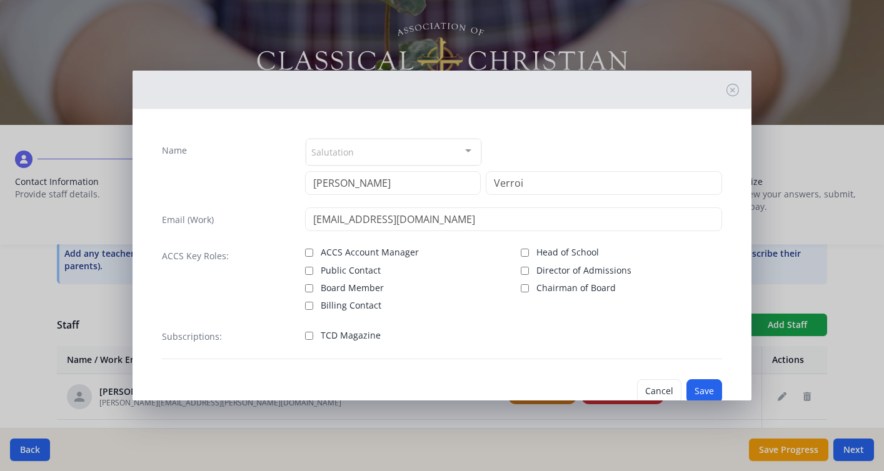
click at [303, 334] on div "Subscriptions: TCD Magazine" at bounding box center [442, 342] width 560 height 35
click at [333, 340] on span "TCD Magazine" at bounding box center [351, 336] width 60 height 13
click at [313, 340] on input "TCD Magazine" at bounding box center [309, 336] width 8 height 8
checkbox input "true"
click at [702, 387] on button "Save" at bounding box center [705, 392] width 36 height 24
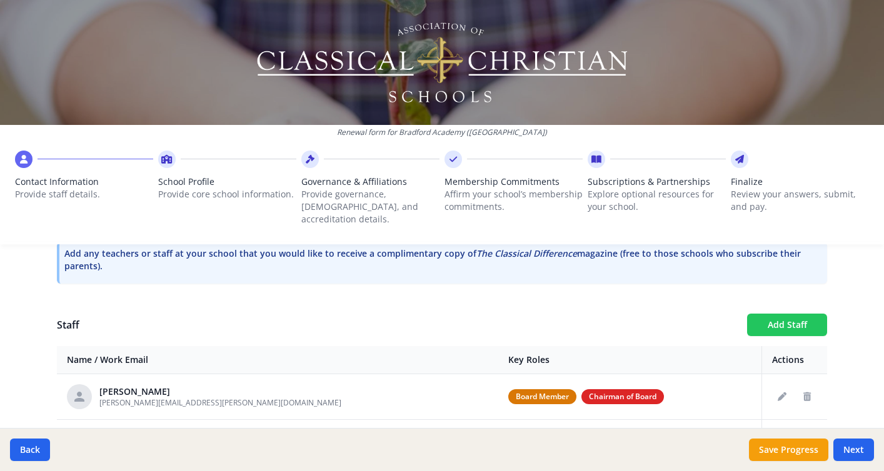
click at [800, 314] on button "Add Staff" at bounding box center [787, 325] width 80 height 23
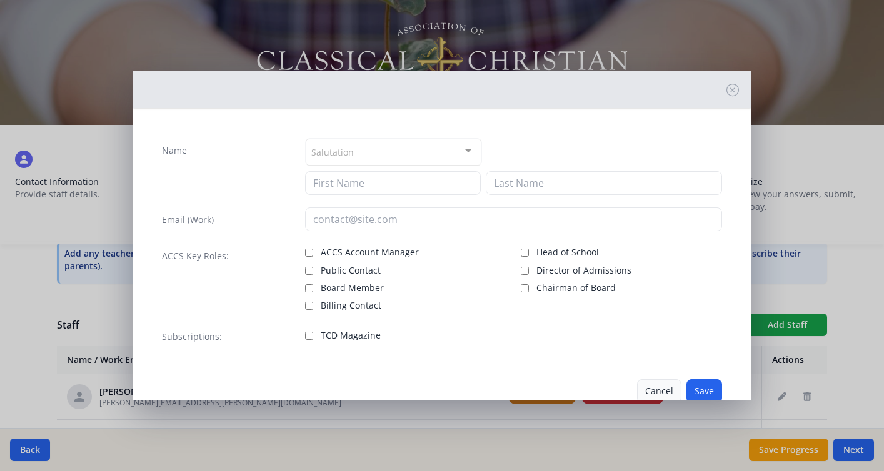
click at [659, 380] on button "Cancel" at bounding box center [659, 392] width 44 height 24
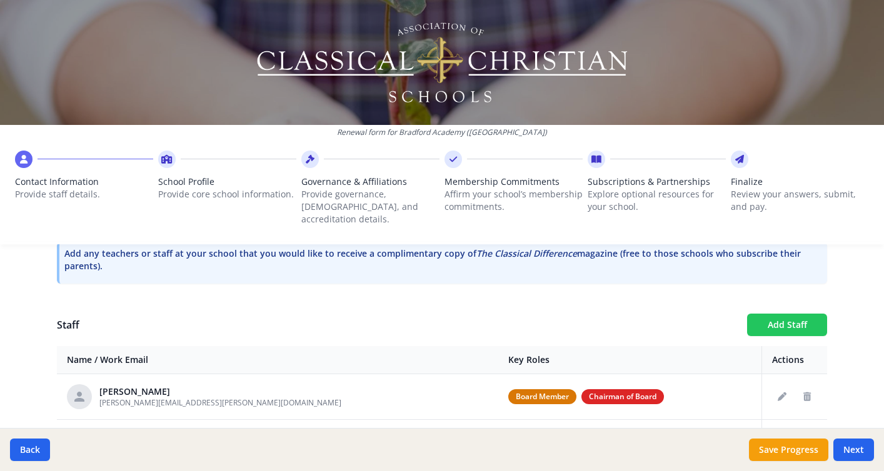
click at [772, 314] on button "Add Staff" at bounding box center [787, 325] width 80 height 23
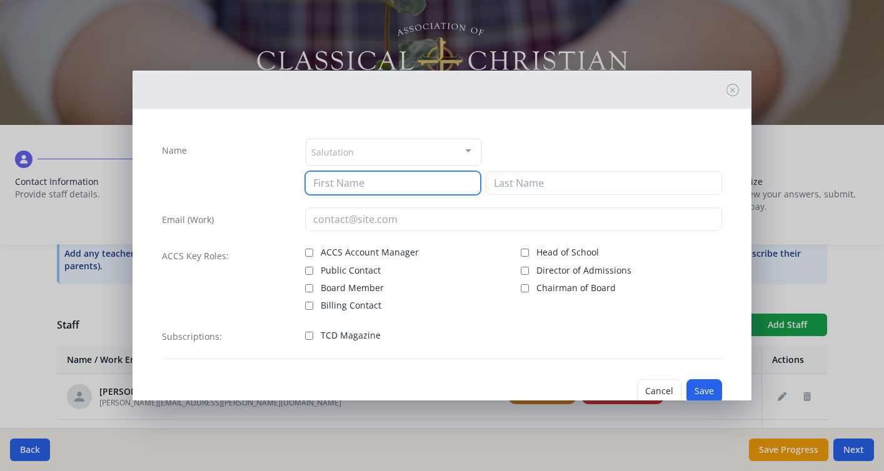
click at [331, 181] on input at bounding box center [393, 183] width 176 height 24
type input "Wilhelmina"
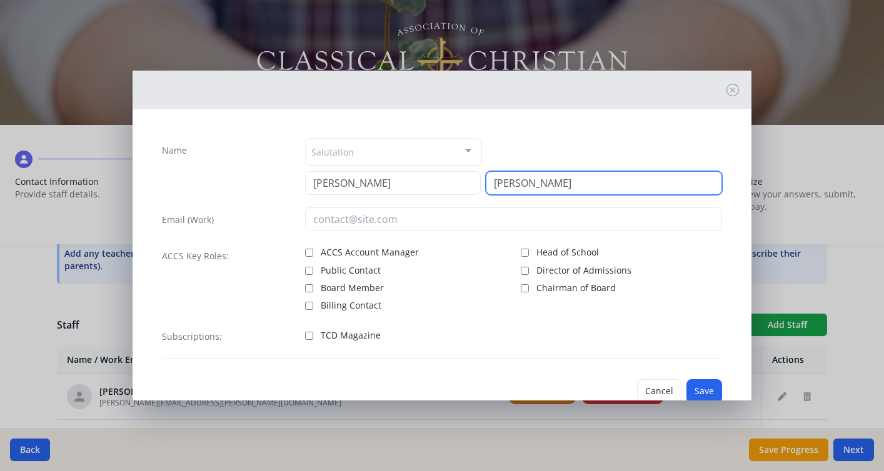
type input "Clark"
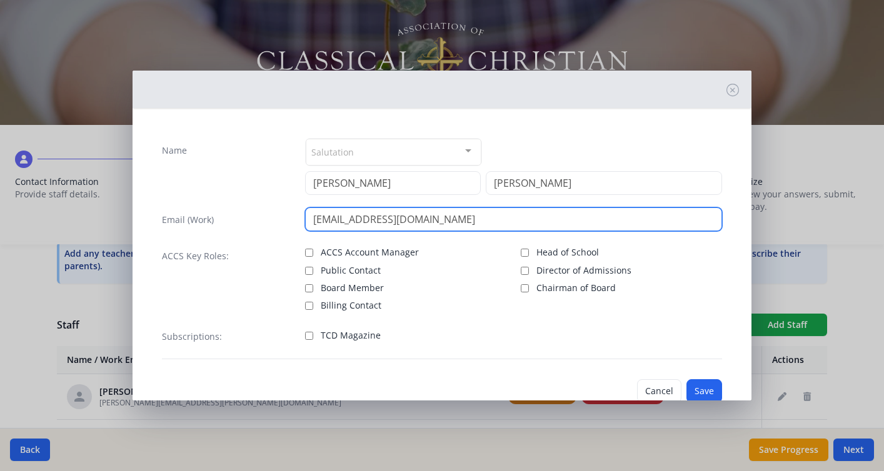
type input "wclark@bradfordacademy.org"
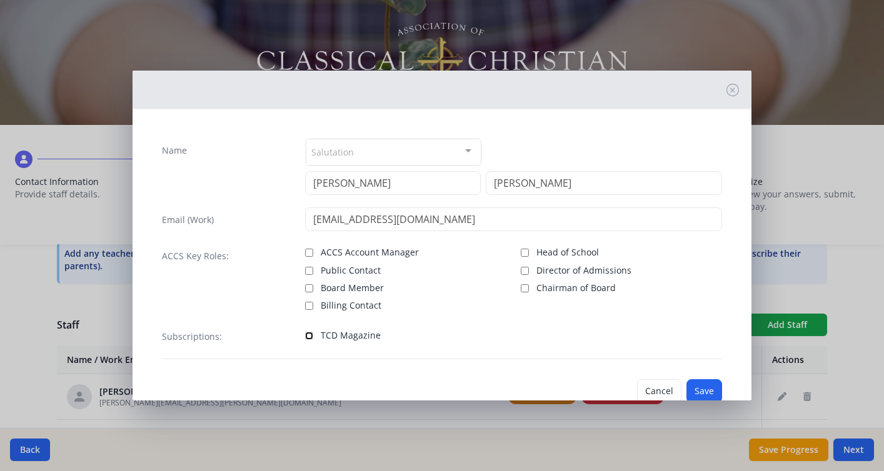
click at [311, 338] on input "TCD Magazine" at bounding box center [309, 336] width 8 height 8
checkbox input "true"
click at [706, 389] on button "Save" at bounding box center [705, 392] width 36 height 24
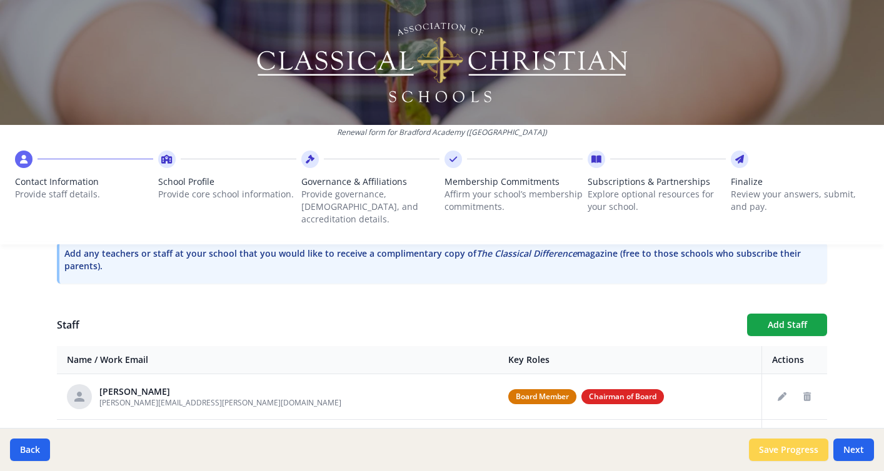
click at [780, 449] on button "Save Progress" at bounding box center [788, 450] width 79 height 23
